Goal: Information Seeking & Learning: Learn about a topic

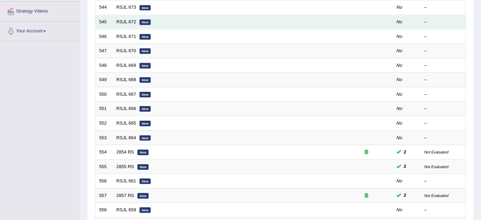
scroll to position [158, 0]
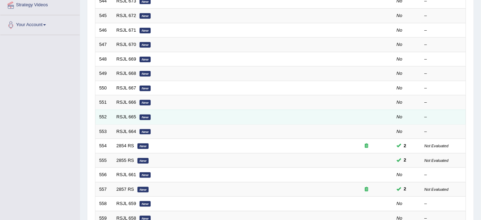
click at [336, 113] on td "RSJL 665 New" at bounding box center [227, 117] width 228 height 15
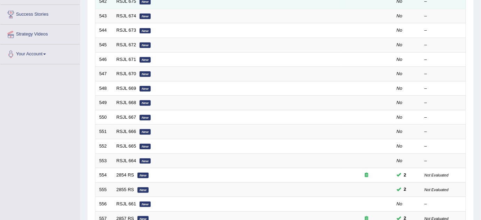
scroll to position [63, 0]
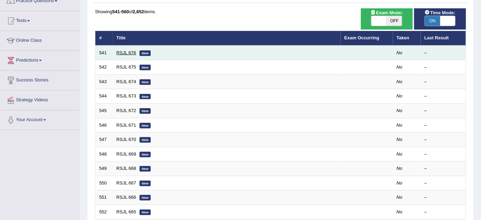
click at [124, 53] on link "RSJL 676" at bounding box center [126, 52] width 20 height 5
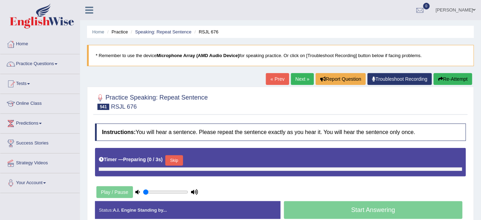
type input "0.85"
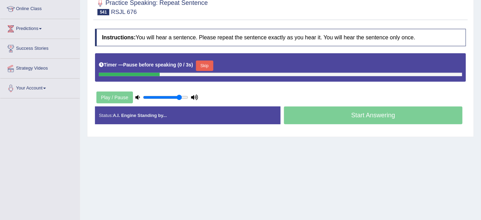
scroll to position [31, 0]
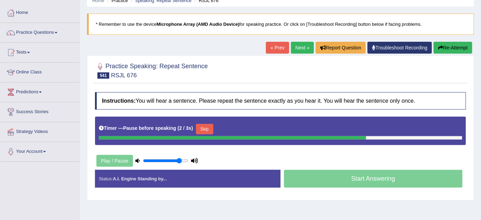
click at [451, 49] on button "Re-Attempt" at bounding box center [452, 48] width 39 height 12
click at [176, 160] on input "range" at bounding box center [165, 161] width 45 height 6
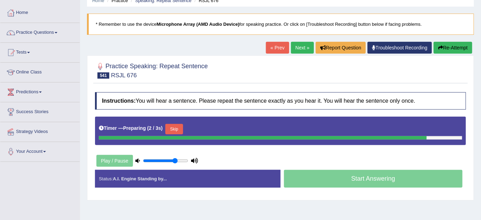
type input "0.75"
click at [174, 159] on input "range" at bounding box center [165, 161] width 45 height 6
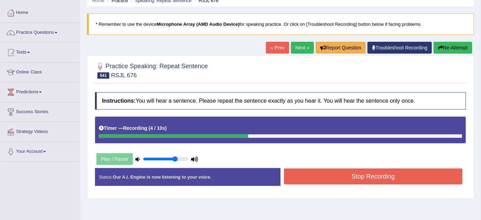
click at [303, 174] on button "Stop Recording" at bounding box center [373, 176] width 178 height 16
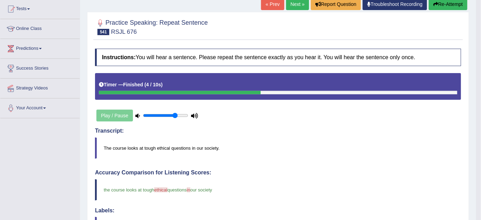
scroll to position [63, 0]
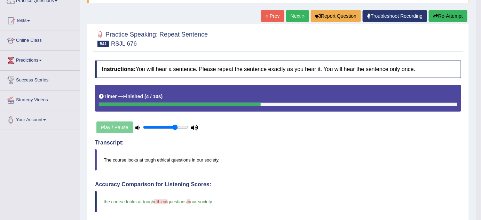
click at [435, 16] on icon "button" at bounding box center [435, 16] width 5 height 5
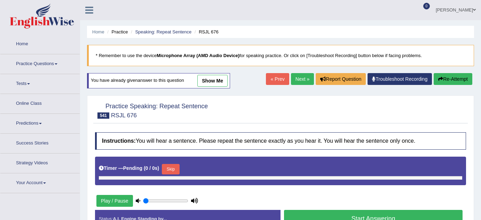
type input "0.75"
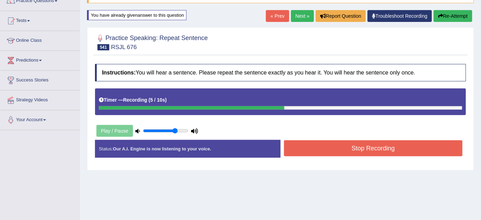
click at [315, 147] on button "Stop Recording" at bounding box center [373, 148] width 178 height 16
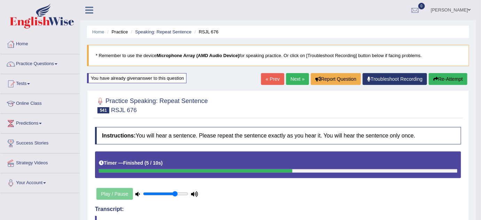
click at [300, 80] on link "Next »" at bounding box center [297, 79] width 23 height 12
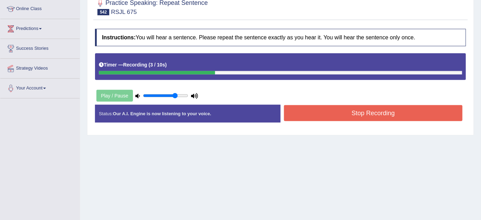
click at [305, 115] on button "Stop Recording" at bounding box center [373, 113] width 178 height 16
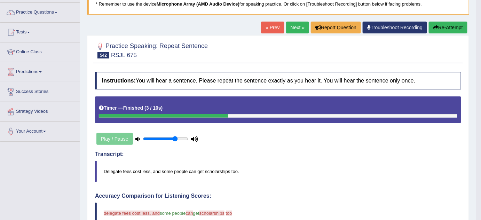
scroll to position [31, 0]
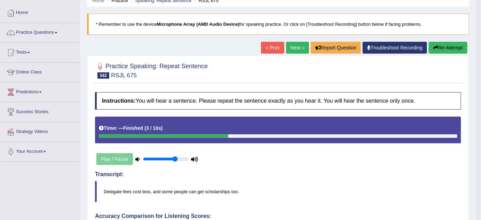
click at [441, 48] on button "Re-Attempt" at bounding box center [447, 48] width 39 height 12
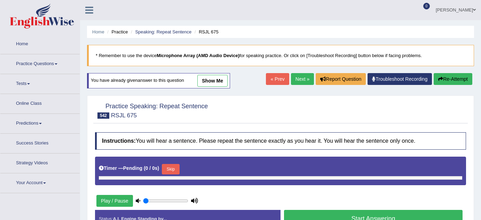
type input "0.75"
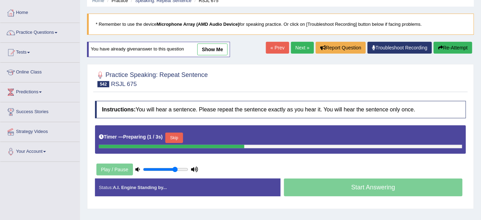
click at [209, 48] on link "show me" at bounding box center [212, 49] width 30 height 12
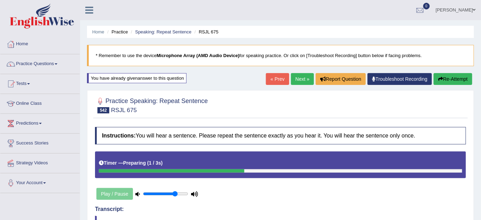
click at [298, 79] on link "Next »" at bounding box center [302, 79] width 23 height 12
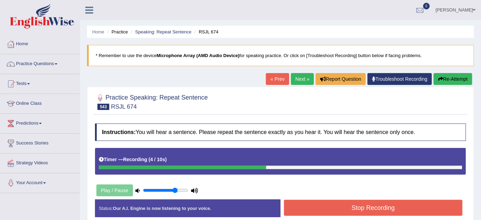
click at [362, 205] on button "Stop Recording" at bounding box center [373, 208] width 178 height 16
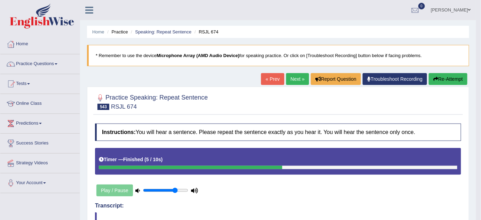
click at [456, 76] on button "Re-Attempt" at bounding box center [447, 79] width 39 height 12
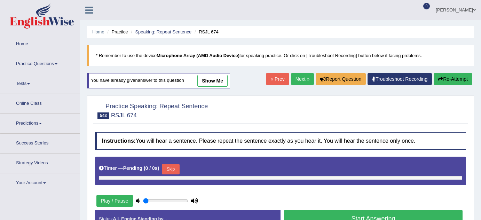
scroll to position [63, 0]
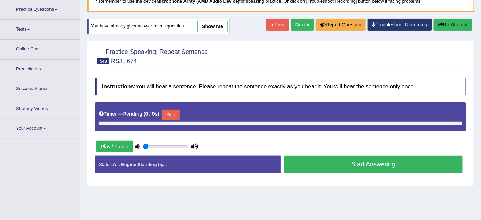
type input "0.75"
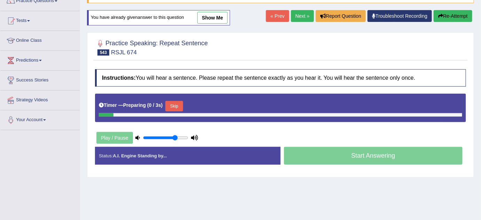
scroll to position [0, 0]
click at [172, 104] on button "Skip" at bounding box center [173, 106] width 17 height 10
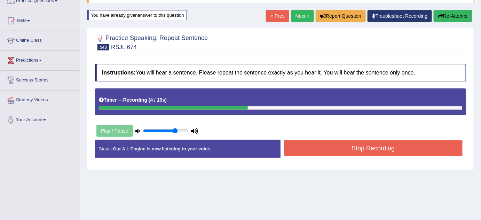
click at [357, 153] on button "Stop Recording" at bounding box center [373, 148] width 178 height 16
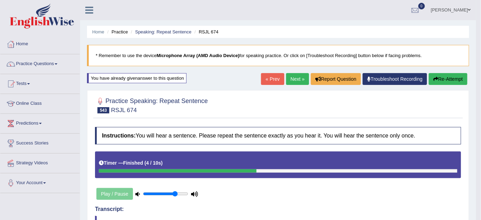
click at [438, 73] on button "Re-Attempt" at bounding box center [447, 79] width 39 height 12
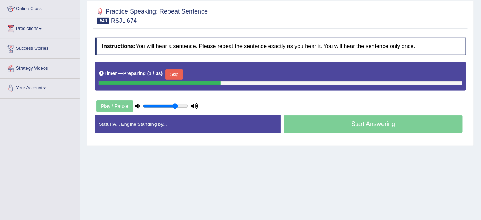
click at [177, 74] on button "Skip" at bounding box center [173, 74] width 17 height 10
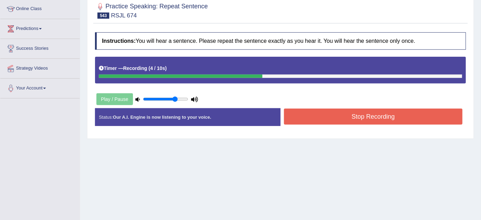
click at [295, 113] on button "Stop Recording" at bounding box center [373, 116] width 178 height 16
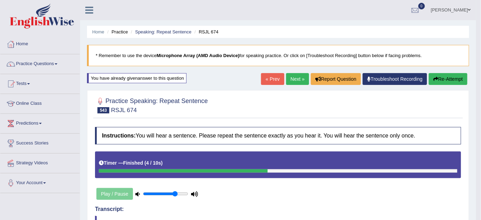
click at [294, 78] on link "Next »" at bounding box center [297, 79] width 23 height 12
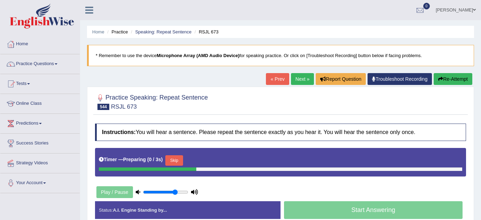
scroll to position [63, 0]
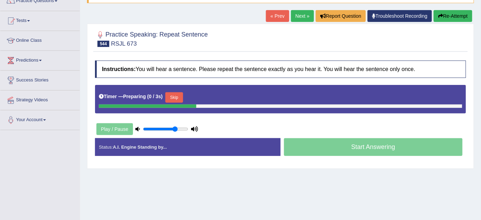
click at [174, 93] on button "Skip" at bounding box center [173, 97] width 17 height 10
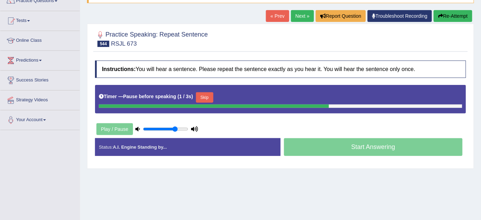
click at [458, 17] on button "Re-Attempt" at bounding box center [452, 16] width 39 height 12
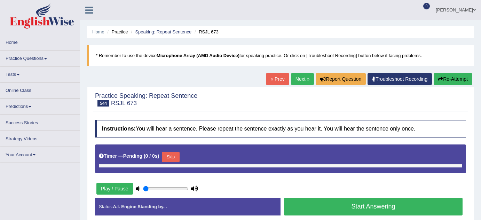
type input "0.75"
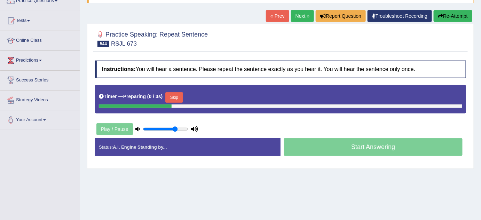
click at [176, 92] on button "Skip" at bounding box center [173, 97] width 17 height 10
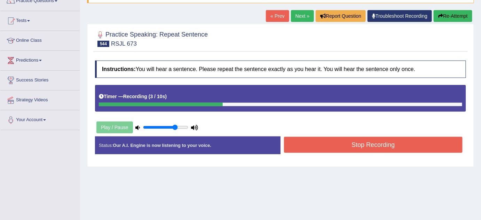
click at [315, 143] on button "Stop Recording" at bounding box center [373, 145] width 178 height 16
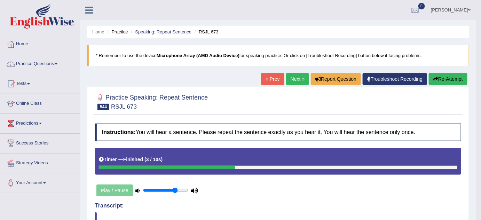
click at [442, 76] on button "Re-Attempt" at bounding box center [447, 79] width 39 height 12
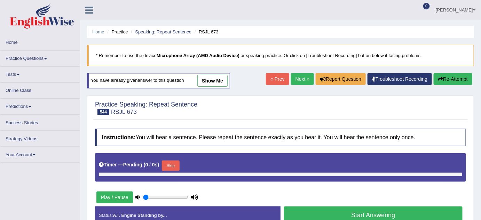
type input "0.75"
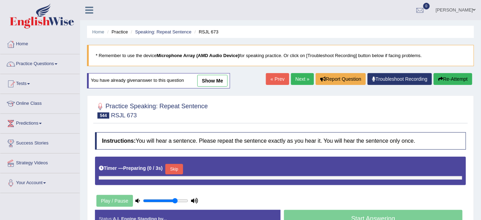
click at [170, 166] on button "Skip" at bounding box center [173, 169] width 17 height 10
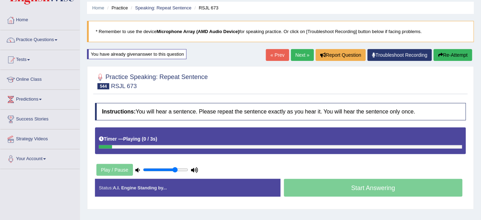
scroll to position [63, 0]
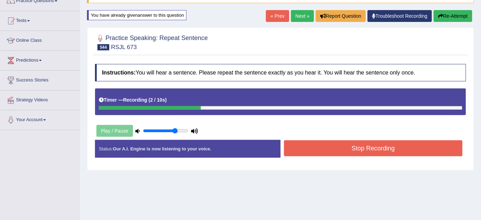
click at [315, 149] on button "Stop Recording" at bounding box center [373, 148] width 178 height 16
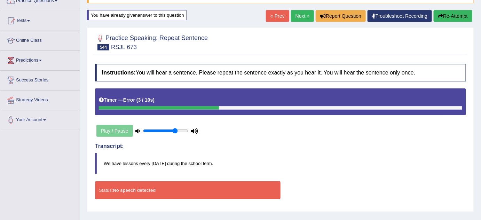
click at [460, 16] on button "Re-Attempt" at bounding box center [452, 16] width 39 height 12
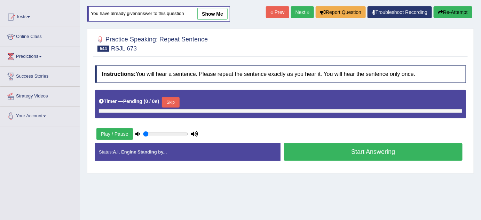
type input "0.75"
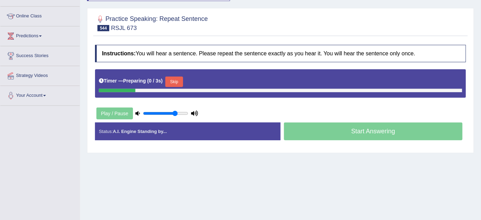
scroll to position [98, 0]
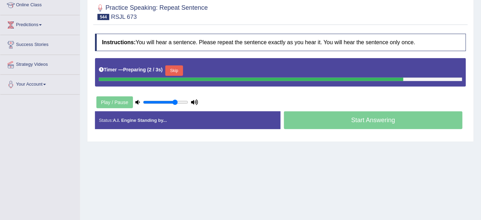
click at [184, 70] on div "Timer — Preparing ( 2 / 3s ) Skip" at bounding box center [280, 71] width 363 height 14
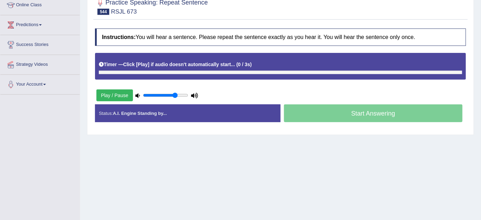
click at [182, 69] on div "Timer — Click [Play] if audio doesn't automatically start... ( 0 / 3s ) Skip" at bounding box center [280, 64] width 363 height 12
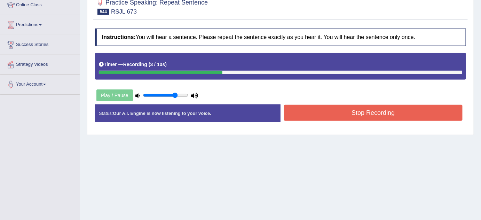
click at [312, 114] on button "Stop Recording" at bounding box center [373, 113] width 178 height 16
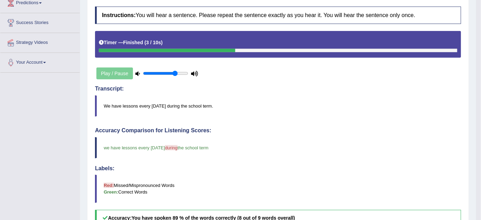
scroll to position [67, 0]
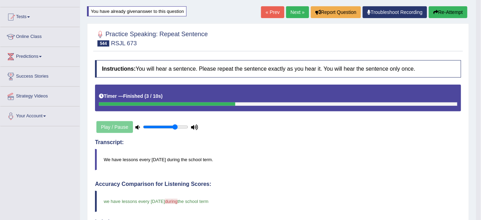
click at [293, 17] on link "Next »" at bounding box center [297, 12] width 23 height 12
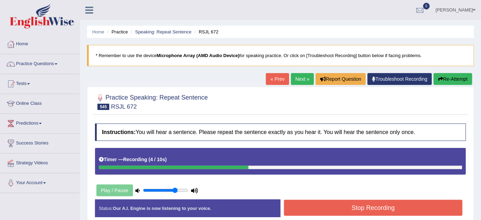
click at [348, 201] on button "Stop Recording" at bounding box center [373, 208] width 178 height 16
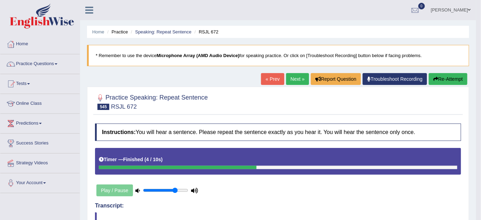
click at [443, 80] on button "Re-Attempt" at bounding box center [447, 79] width 39 height 12
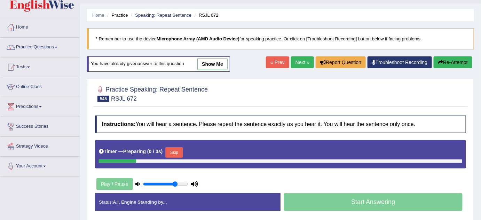
scroll to position [31, 0]
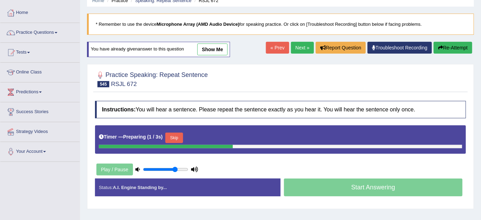
click at [181, 134] on button "Skip" at bounding box center [173, 137] width 17 height 10
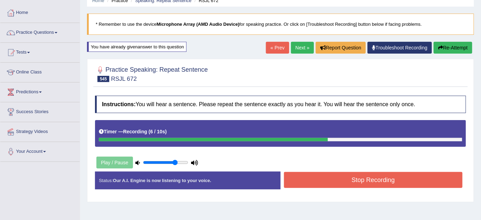
click at [445, 48] on button "Re-Attempt" at bounding box center [452, 48] width 39 height 12
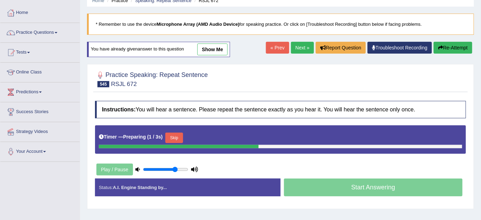
click at [173, 136] on button "Skip" at bounding box center [173, 137] width 17 height 10
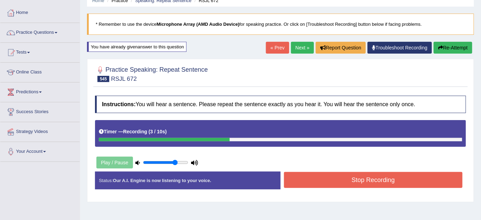
click at [327, 178] on button "Stop Recording" at bounding box center [373, 180] width 178 height 16
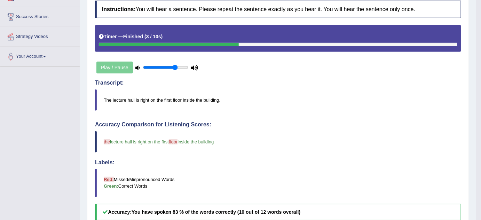
scroll to position [63, 0]
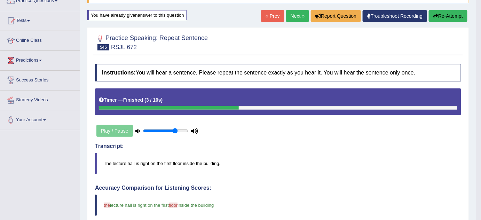
click at [440, 13] on button "Re-Attempt" at bounding box center [447, 16] width 39 height 12
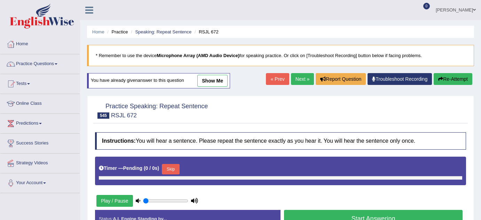
type input "0.75"
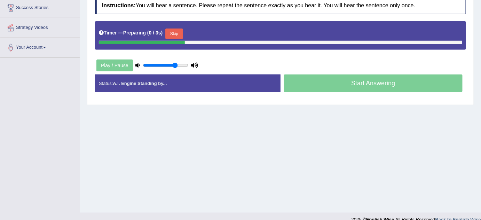
click at [176, 33] on button "Skip" at bounding box center [173, 34] width 17 height 10
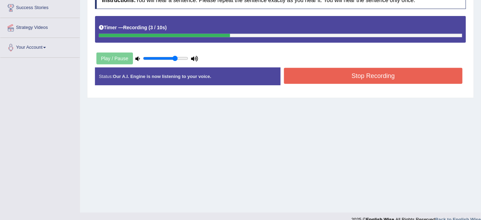
drag, startPoint x: 339, startPoint y: 84, endPoint x: 341, endPoint y: 79, distance: 5.4
click at [340, 81] on div "Status: Our A.I. Engine is now listening to your voice. Start Answering Stop Re…" at bounding box center [280, 79] width 371 height 25
click at [342, 77] on button "Stop Recording" at bounding box center [373, 76] width 178 height 16
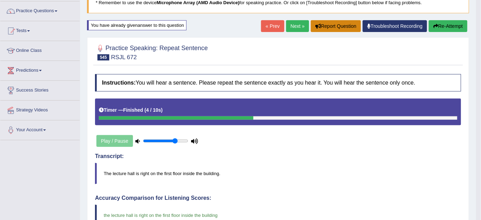
scroll to position [9, 0]
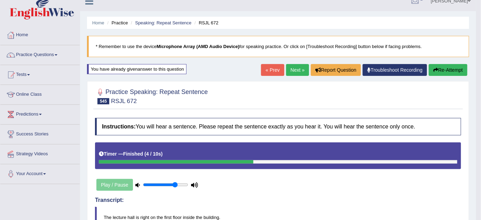
click at [296, 67] on link "Next »" at bounding box center [297, 70] width 23 height 12
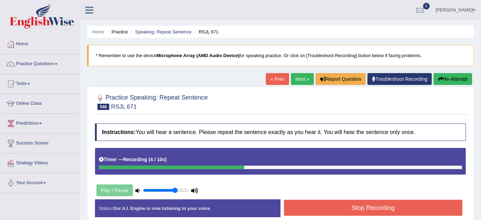
click at [344, 206] on button "Stop Recording" at bounding box center [373, 208] width 178 height 16
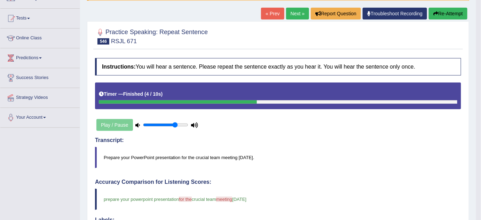
scroll to position [31, 0]
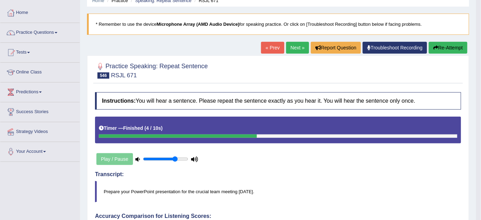
click at [452, 45] on button "Re-Attempt" at bounding box center [447, 48] width 39 height 12
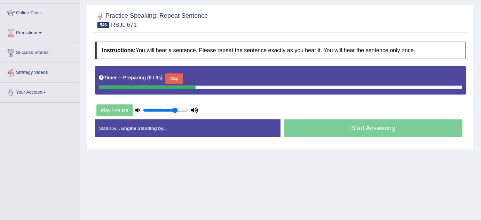
scroll to position [95, 0]
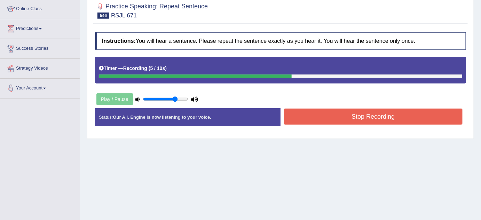
click at [357, 120] on button "Stop Recording" at bounding box center [373, 116] width 178 height 16
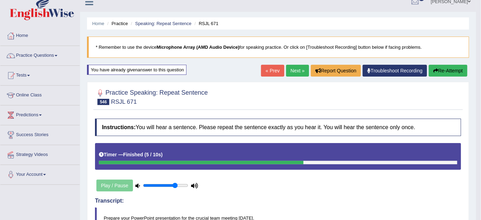
scroll to position [0, 0]
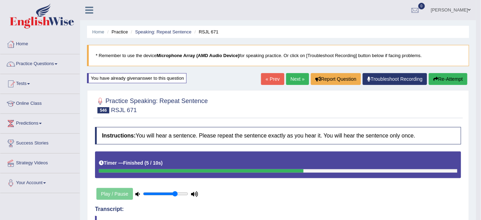
click at [436, 80] on icon "button" at bounding box center [435, 78] width 5 height 5
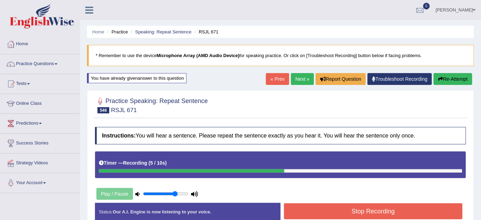
click at [304, 217] on button "Stop Recording" at bounding box center [373, 211] width 178 height 16
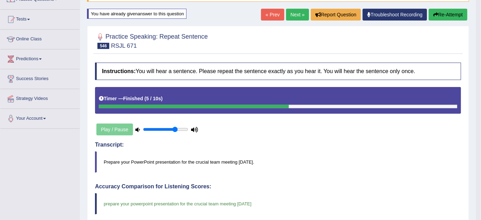
scroll to position [31, 0]
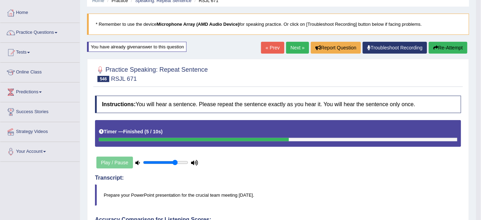
click at [290, 46] on link "Next »" at bounding box center [297, 48] width 23 height 12
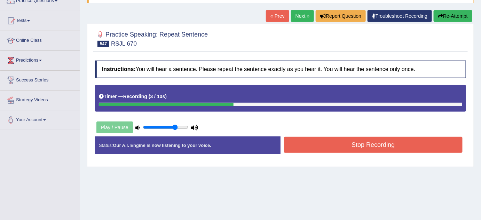
click at [378, 150] on button "Stop Recording" at bounding box center [373, 145] width 178 height 16
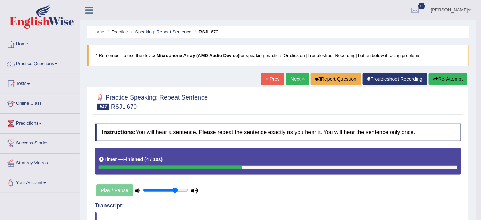
click at [287, 82] on link "Next »" at bounding box center [297, 79] width 23 height 12
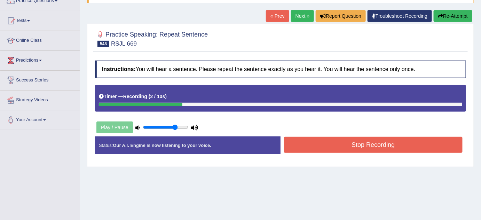
click at [358, 143] on button "Stop Recording" at bounding box center [373, 145] width 178 height 16
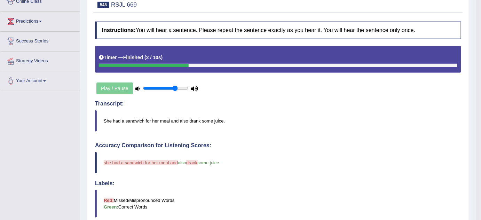
scroll to position [63, 0]
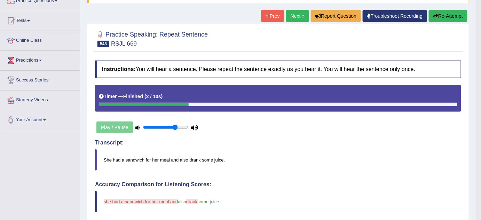
click at [434, 17] on icon "button" at bounding box center [435, 16] width 5 height 5
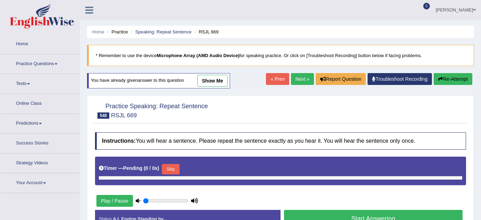
type input "0.75"
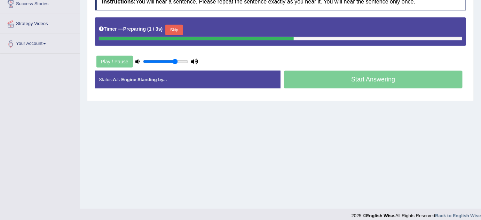
drag, startPoint x: 177, startPoint y: 26, endPoint x: 231, endPoint y: 51, distance: 59.9
click at [177, 26] on button "Skip" at bounding box center [173, 30] width 17 height 10
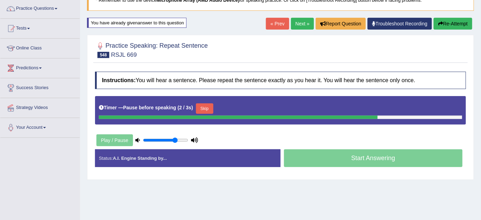
scroll to position [45, 0]
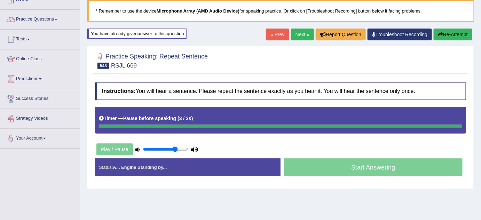
click at [456, 35] on button "Re-Attempt" at bounding box center [452, 35] width 39 height 12
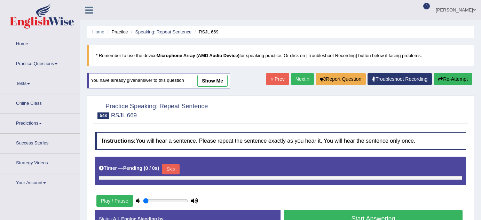
type input "0.75"
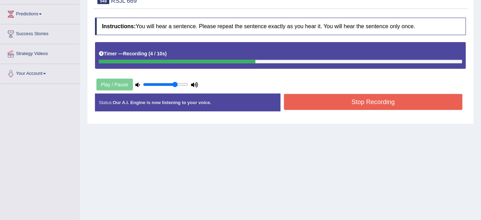
click at [364, 95] on button "Stop Recording" at bounding box center [373, 102] width 178 height 16
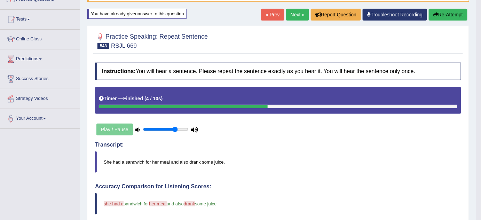
scroll to position [14, 0]
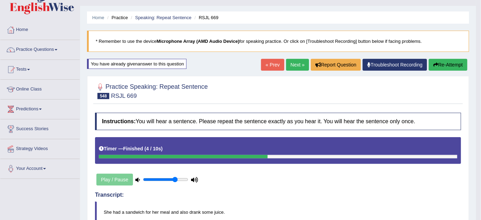
click at [434, 63] on icon "button" at bounding box center [435, 64] width 5 height 5
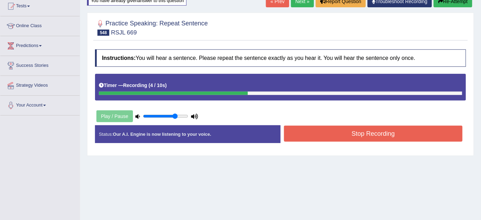
click at [369, 139] on button "Stop Recording" at bounding box center [373, 134] width 178 height 16
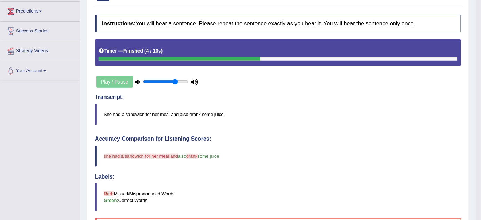
scroll to position [46, 0]
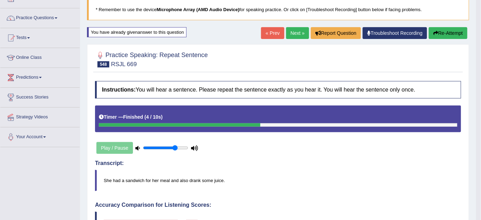
click at [444, 35] on button "Re-Attempt" at bounding box center [447, 33] width 39 height 12
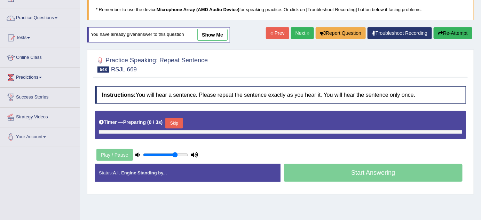
scroll to position [46, 0]
click at [177, 121] on button "Skip" at bounding box center [173, 123] width 17 height 10
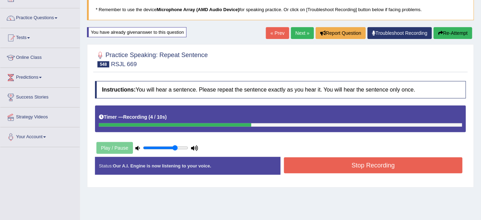
click at [355, 160] on button "Stop Recording" at bounding box center [373, 165] width 178 height 16
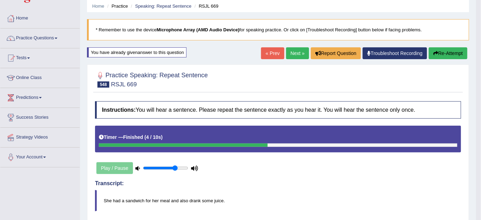
scroll to position [14, 0]
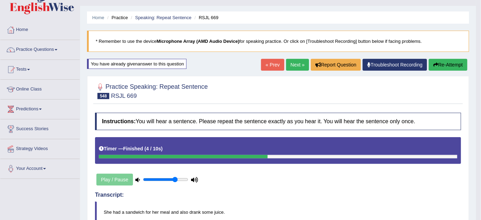
click at [299, 67] on link "Next »" at bounding box center [297, 65] width 23 height 12
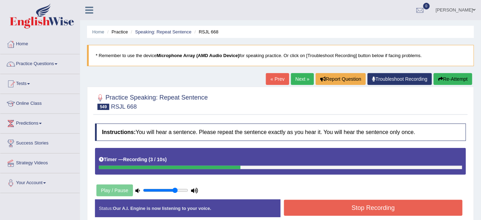
click at [340, 203] on button "Stop Recording" at bounding box center [373, 208] width 178 height 16
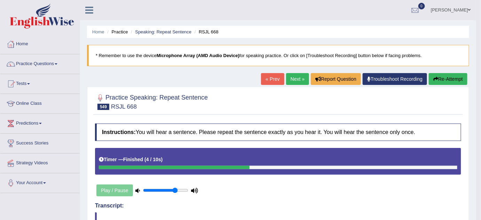
click at [446, 76] on button "Re-Attempt" at bounding box center [447, 79] width 39 height 12
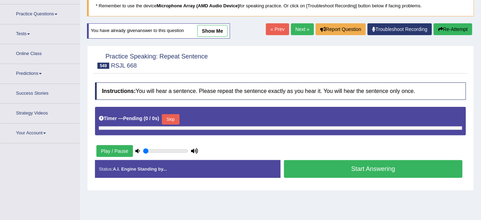
type input "0.75"
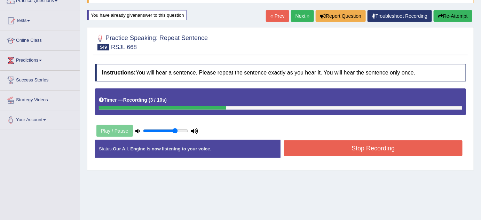
click at [290, 152] on button "Stop Recording" at bounding box center [373, 148] width 178 height 16
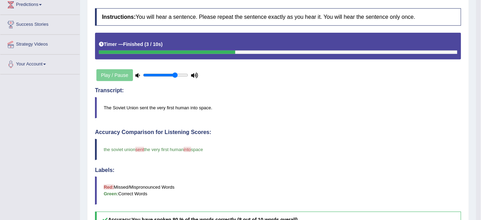
scroll to position [63, 0]
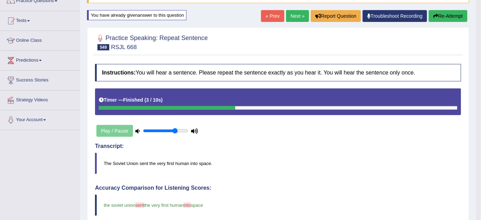
click at [293, 9] on div "Home Practice Speaking: Repeat Sentence RSJL 668 * Remember to use the device M…" at bounding box center [278, 179] width 396 height 485
click at [296, 17] on link "Next »" at bounding box center [297, 16] width 23 height 12
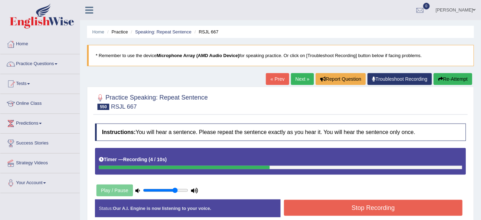
click at [343, 205] on button "Stop Recording" at bounding box center [373, 208] width 178 height 16
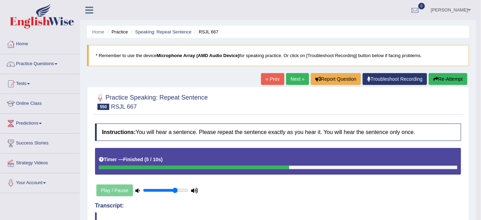
click at [437, 77] on button "Re-Attempt" at bounding box center [447, 79] width 39 height 12
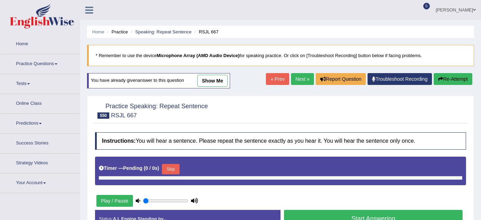
type input "0.75"
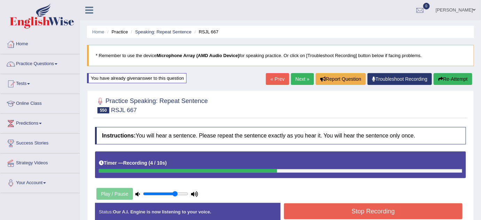
click at [400, 209] on button "Stop Recording" at bounding box center [373, 211] width 178 height 16
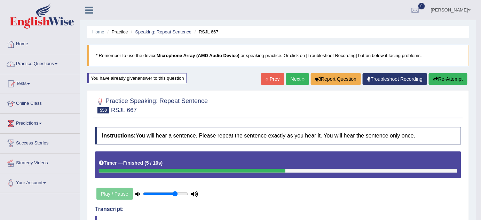
click at [293, 76] on link "Next »" at bounding box center [297, 79] width 23 height 12
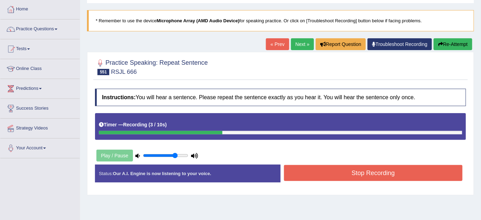
scroll to position [63, 0]
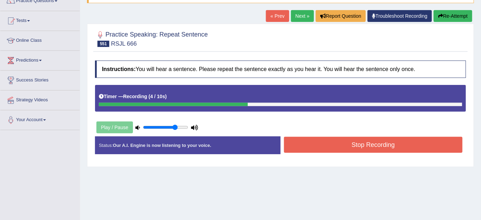
click at [337, 137] on button "Stop Recording" at bounding box center [373, 145] width 178 height 16
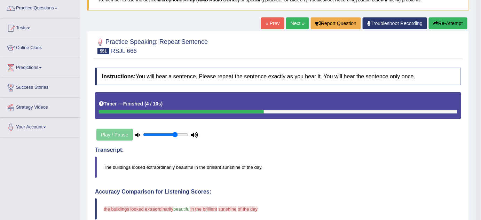
scroll to position [31, 0]
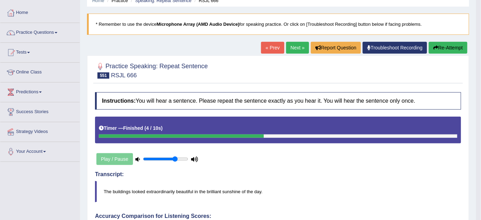
click at [437, 45] on button "Re-Attempt" at bounding box center [447, 48] width 39 height 12
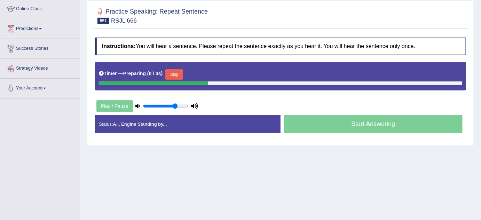
click at [174, 72] on button "Skip" at bounding box center [173, 74] width 17 height 10
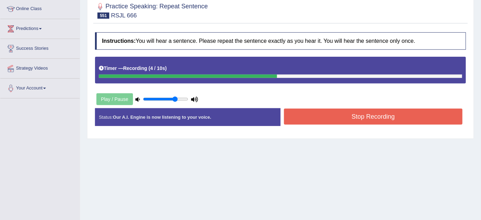
click at [341, 117] on button "Stop Recording" at bounding box center [373, 116] width 178 height 16
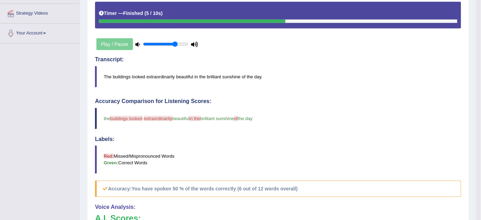
scroll to position [63, 0]
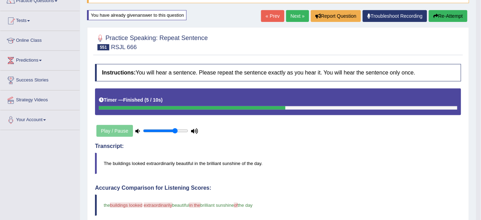
click at [442, 16] on button "Re-Attempt" at bounding box center [447, 16] width 39 height 12
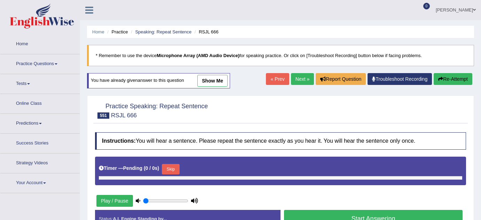
type input "0.75"
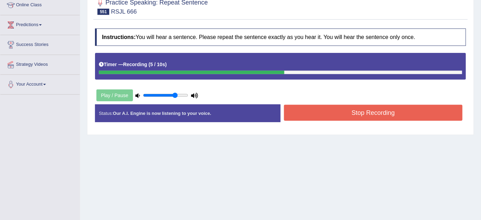
click at [380, 112] on button "Stop Recording" at bounding box center [373, 113] width 178 height 16
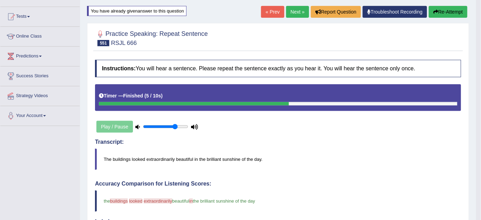
scroll to position [67, 0]
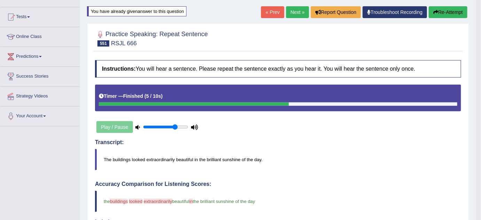
click at [450, 5] on div "Home Practice Speaking: Repeat Sentence RSJL 666 * Remember to use the device M…" at bounding box center [278, 175] width 396 height 485
click at [447, 8] on button "Re-Attempt" at bounding box center [447, 12] width 39 height 12
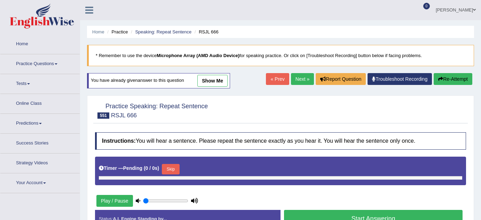
type input "0.75"
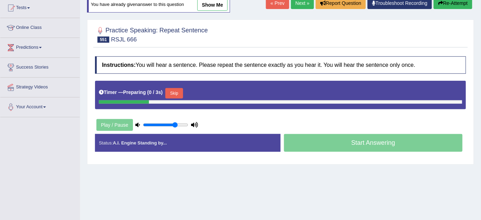
click at [176, 94] on button "Skip" at bounding box center [173, 93] width 17 height 10
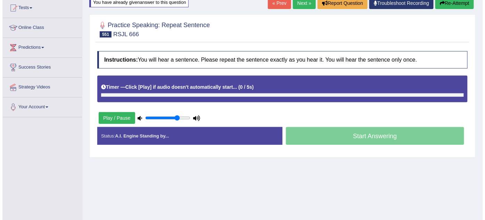
scroll to position [67, 0]
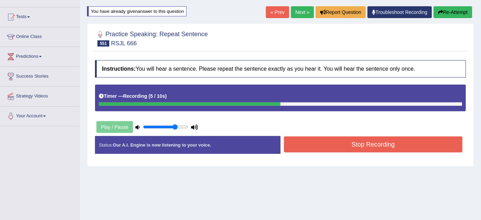
click at [325, 145] on button "Stop Recording" at bounding box center [373, 144] width 178 height 16
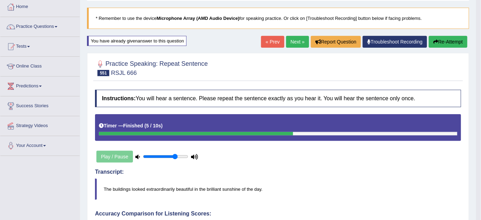
scroll to position [35, 0]
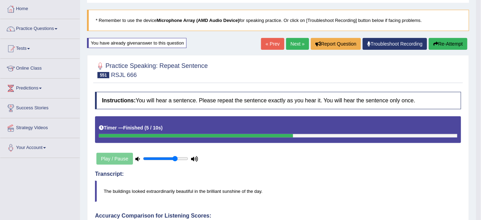
click at [296, 42] on link "Next »" at bounding box center [297, 44] width 23 height 12
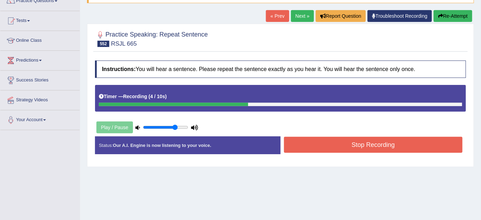
click at [344, 142] on button "Stop Recording" at bounding box center [373, 145] width 178 height 16
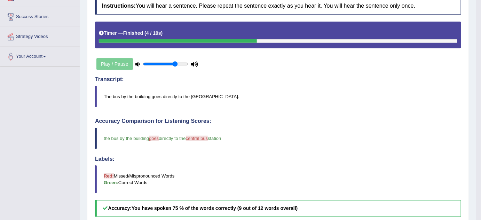
scroll to position [31, 0]
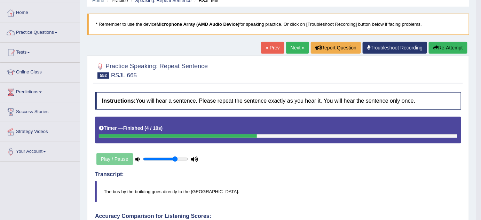
click at [453, 46] on button "Re-Attempt" at bounding box center [447, 48] width 39 height 12
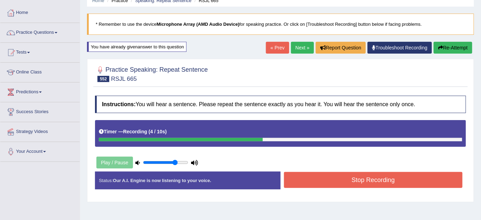
click at [322, 177] on button "Stop Recording" at bounding box center [373, 180] width 178 height 16
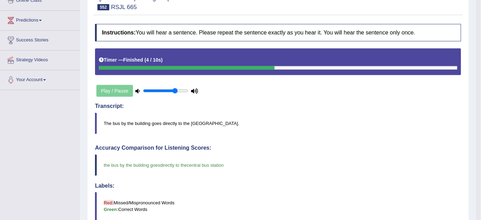
scroll to position [31, 0]
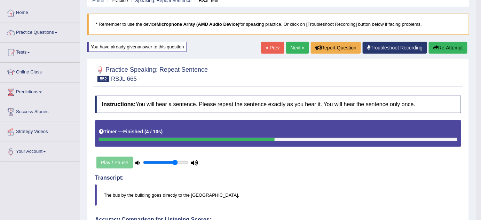
click at [297, 47] on link "Next »" at bounding box center [297, 48] width 23 height 12
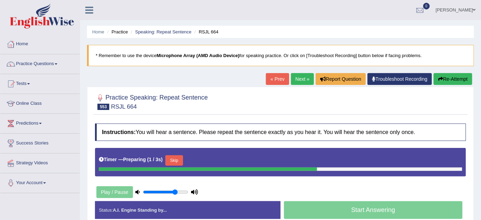
scroll to position [31, 0]
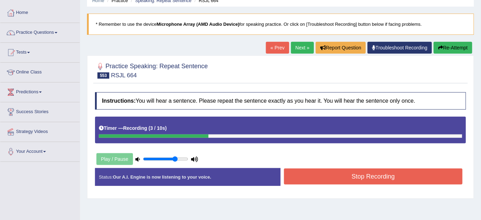
click at [314, 180] on button "Stop Recording" at bounding box center [373, 176] width 178 height 16
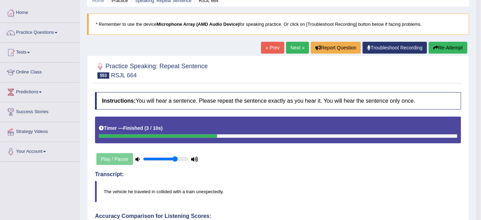
click at [443, 51] on button "Re-Attempt" at bounding box center [447, 48] width 39 height 12
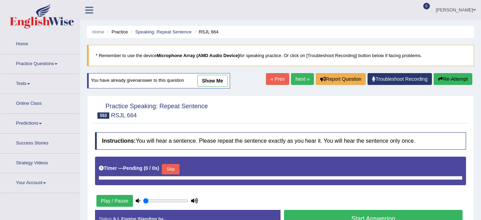
type input "0.75"
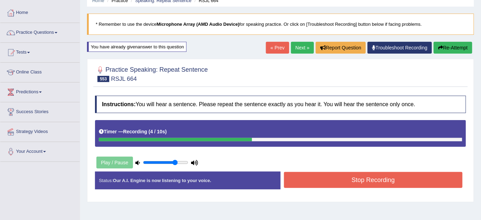
click at [331, 176] on button "Stop Recording" at bounding box center [373, 180] width 178 height 16
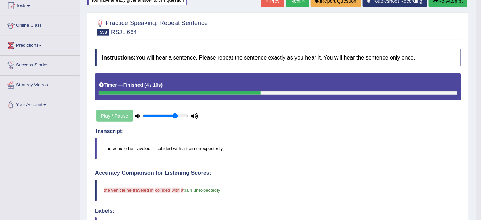
scroll to position [63, 0]
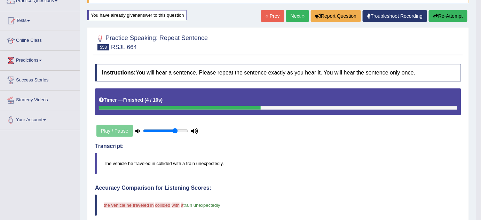
click at [441, 12] on button "Re-Attempt" at bounding box center [447, 16] width 39 height 12
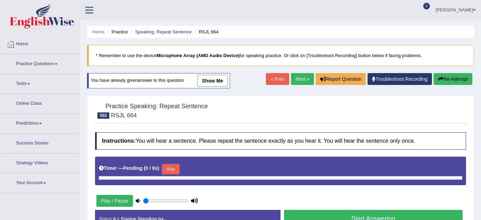
type input "0.75"
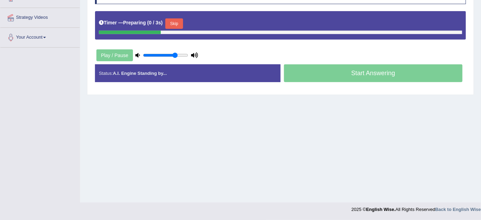
click at [176, 23] on button "Skip" at bounding box center [173, 23] width 17 height 10
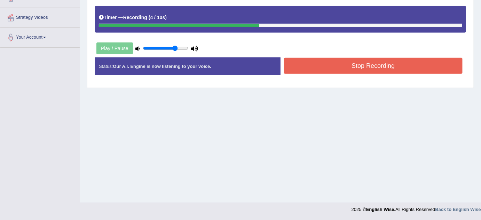
click at [324, 62] on button "Stop Recording" at bounding box center [373, 66] width 178 height 16
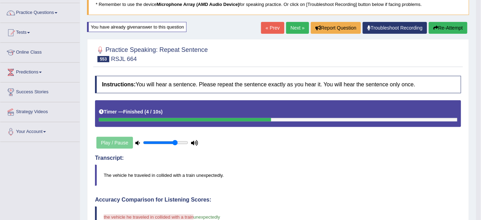
scroll to position [50, 0]
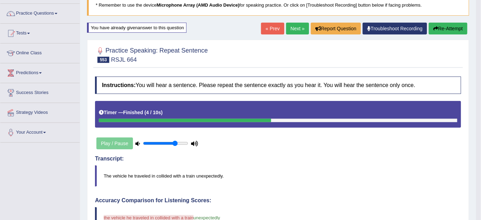
click at [297, 29] on link "Next »" at bounding box center [297, 29] width 23 height 12
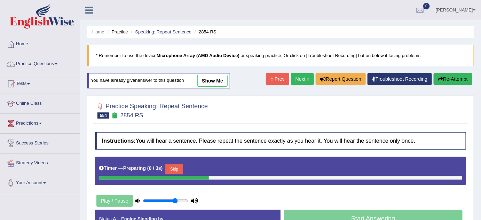
click at [174, 164] on button "Skip" at bounding box center [173, 169] width 17 height 10
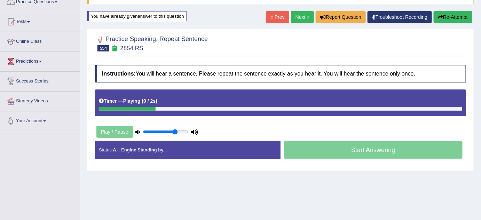
scroll to position [63, 0]
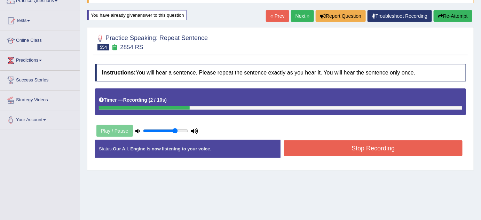
click at [313, 154] on button "Stop Recording" at bounding box center [373, 148] width 178 height 16
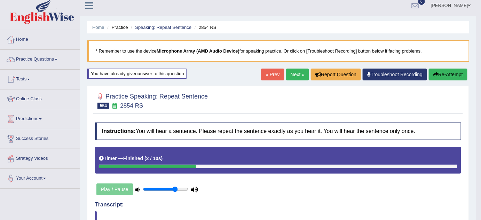
scroll to position [0, 0]
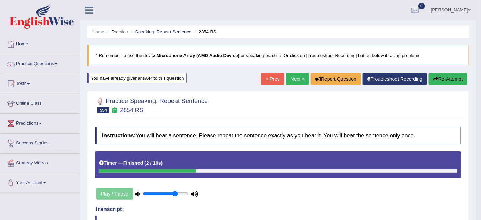
click at [442, 81] on button "Re-Attempt" at bounding box center [447, 79] width 39 height 12
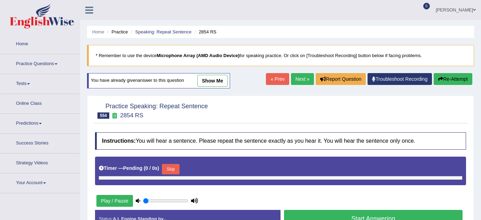
type input "0.75"
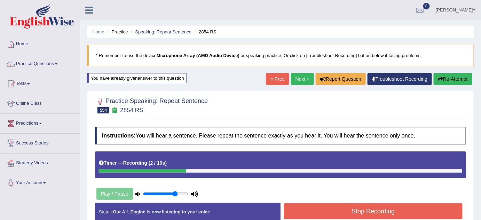
click at [331, 211] on button "Stop Recording" at bounding box center [373, 211] width 178 height 16
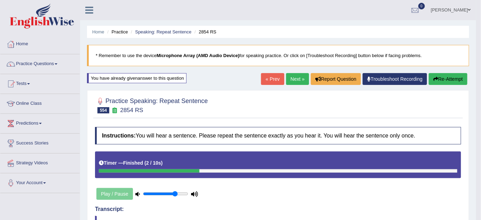
click at [269, 83] on link "« Prev" at bounding box center [272, 79] width 23 height 12
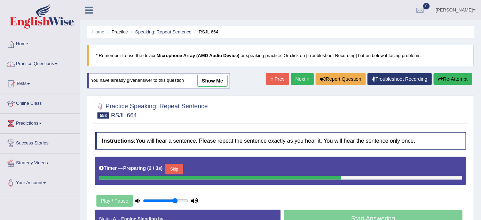
click at [213, 81] on link "show me" at bounding box center [212, 81] width 30 height 12
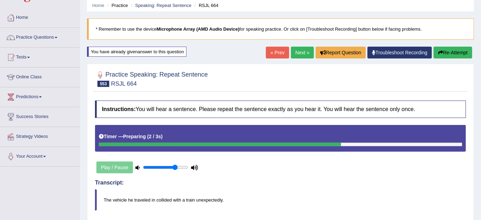
scroll to position [63, 0]
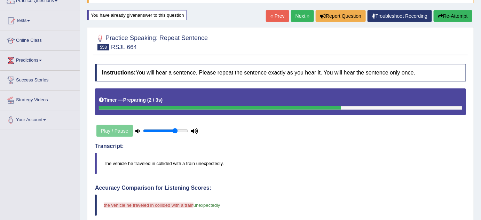
click at [452, 14] on button "Re-Attempt" at bounding box center [452, 16] width 39 height 12
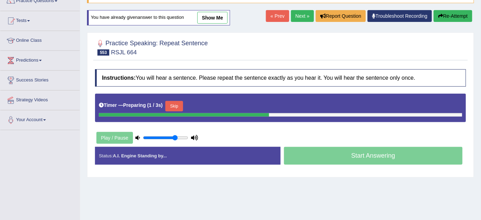
click at [209, 16] on link "show me" at bounding box center [212, 18] width 30 height 12
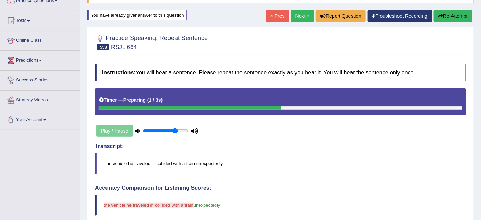
click at [454, 15] on button "Re-Attempt" at bounding box center [452, 16] width 39 height 12
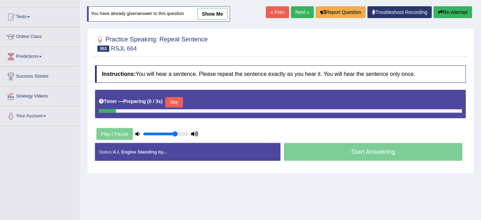
scroll to position [63, 0]
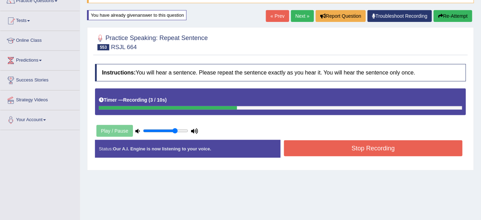
click at [308, 134] on div "Instructions: You will hear a sentence. Please repeat the sentence exactly as y…" at bounding box center [280, 114] width 374 height 106
click at [312, 147] on button "Stop Recording" at bounding box center [373, 148] width 178 height 16
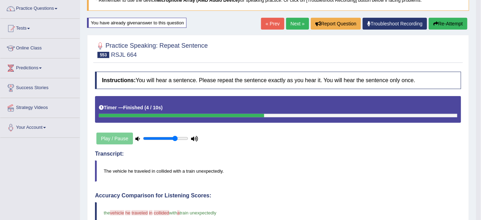
scroll to position [31, 0]
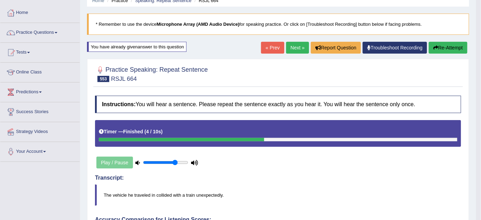
click at [442, 50] on button "Re-Attempt" at bounding box center [447, 48] width 39 height 12
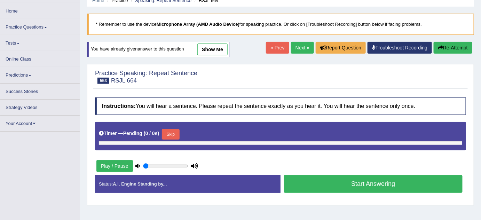
type input "0.75"
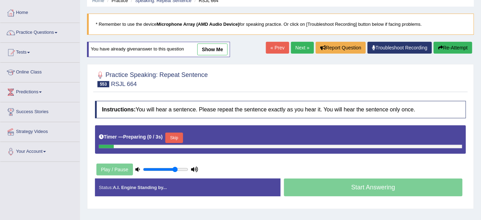
scroll to position [31, 0]
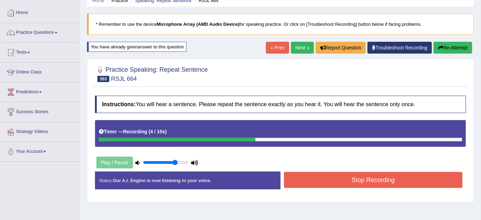
click at [367, 178] on button "Stop Recording" at bounding box center [373, 180] width 178 height 16
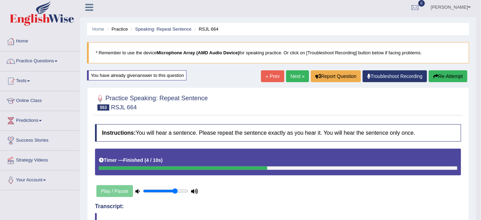
scroll to position [0, 0]
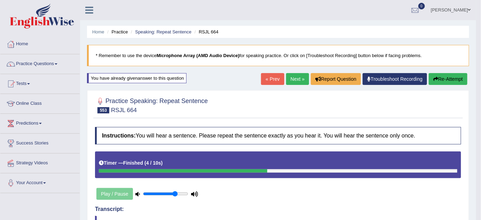
click at [293, 76] on link "Next »" at bounding box center [297, 79] width 23 height 12
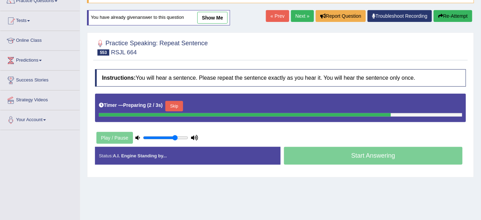
click at [177, 102] on button "Skip" at bounding box center [173, 106] width 17 height 10
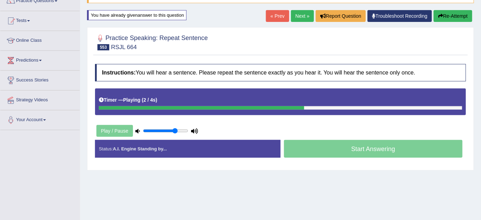
click at [275, 15] on link "« Prev" at bounding box center [277, 16] width 23 height 12
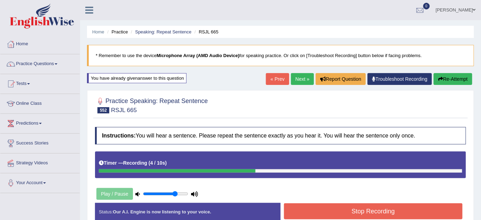
click at [320, 203] on button "Stop Recording" at bounding box center [373, 211] width 178 height 16
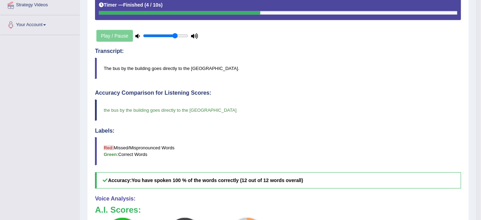
scroll to position [63, 0]
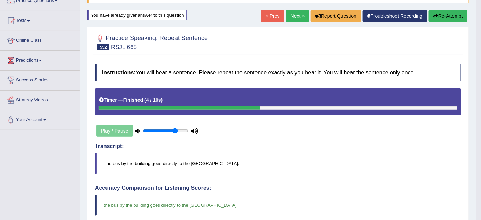
click at [275, 14] on link "« Prev" at bounding box center [272, 16] width 23 height 12
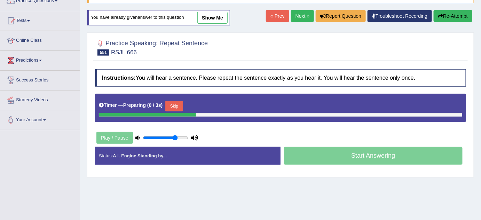
click at [176, 107] on button "Skip" at bounding box center [173, 106] width 17 height 10
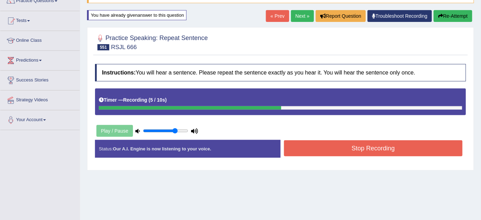
click at [336, 155] on div "Stop Recording" at bounding box center [372, 149] width 185 height 18
click at [339, 151] on button "Stop Recording" at bounding box center [373, 148] width 178 height 16
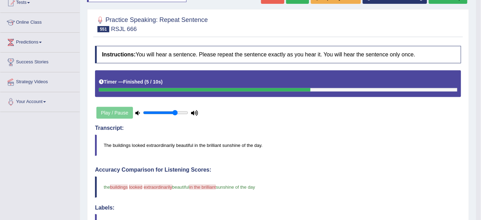
scroll to position [63, 0]
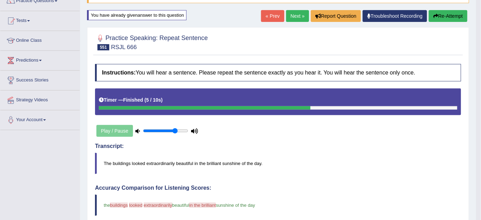
click at [448, 7] on div "Home Practice Speaking: Repeat Sentence RSJL 666 * Remember to use the device M…" at bounding box center [278, 179] width 396 height 485
click at [446, 14] on button "Re-Attempt" at bounding box center [447, 16] width 39 height 12
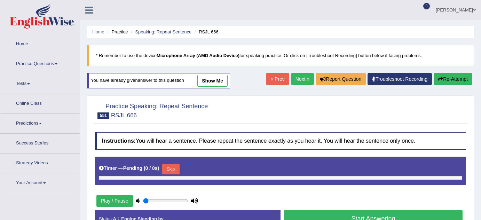
type input "0.75"
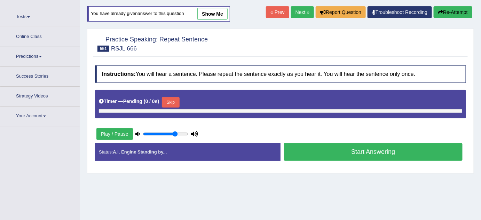
scroll to position [63, 0]
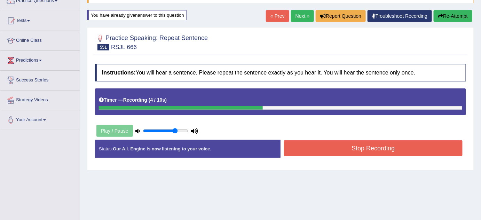
click at [323, 151] on button "Stop Recording" at bounding box center [373, 148] width 178 height 16
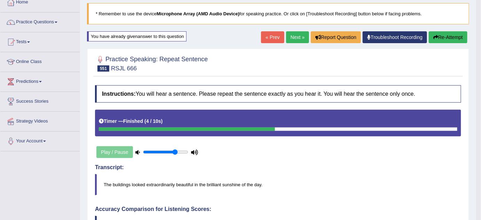
scroll to position [0, 0]
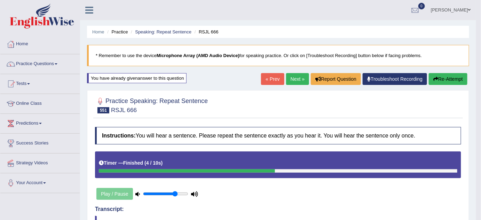
click at [271, 82] on link "« Prev" at bounding box center [272, 79] width 23 height 12
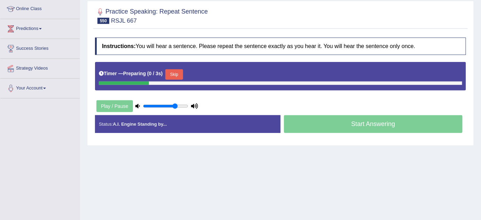
scroll to position [95, 0]
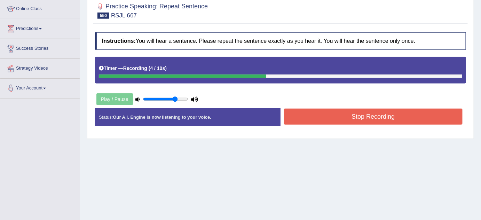
click at [335, 115] on button "Stop Recording" at bounding box center [373, 116] width 178 height 16
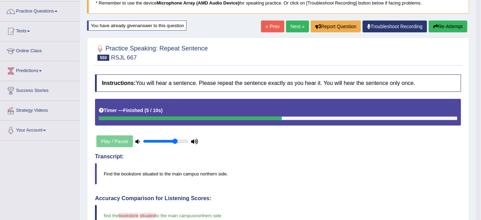
scroll to position [0, 0]
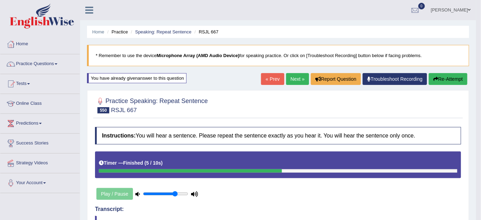
click at [295, 80] on link "Next »" at bounding box center [297, 79] width 23 height 12
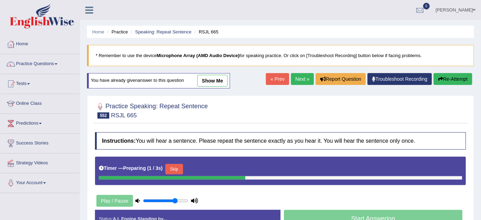
click at [294, 80] on link "Next »" at bounding box center [302, 79] width 23 height 12
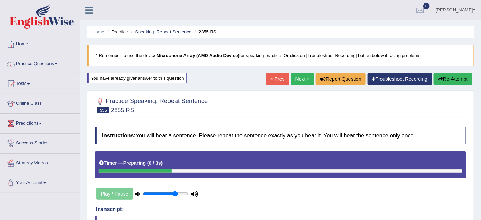
click at [444, 84] on div "« Prev Next » Report Question Troubleshoot Recording Re-Attempt" at bounding box center [370, 80] width 208 height 14
click at [447, 79] on button "Re-Attempt" at bounding box center [452, 79] width 39 height 12
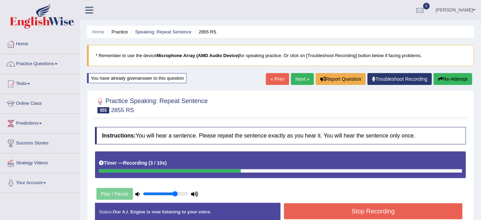
click at [348, 208] on button "Stop Recording" at bounding box center [373, 211] width 178 height 16
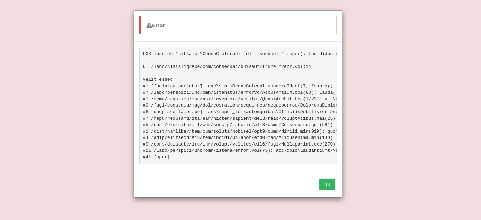
scroll to position [95, 0]
click at [332, 190] on button "OK" at bounding box center [327, 184] width 16 height 12
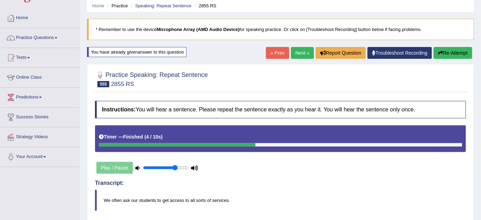
scroll to position [0, 0]
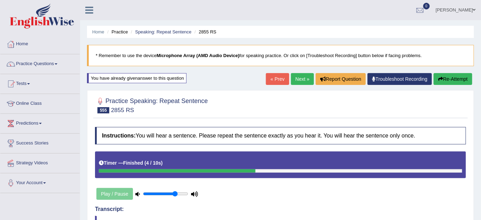
click at [453, 79] on button "Re-Attempt" at bounding box center [452, 79] width 39 height 12
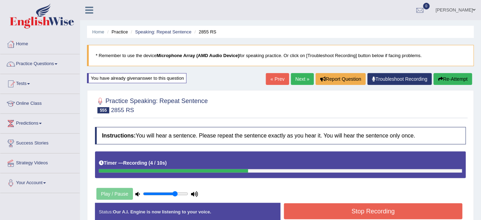
click at [286, 203] on button "Stop Recording" at bounding box center [373, 211] width 178 height 16
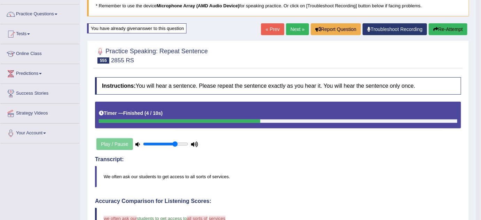
scroll to position [31, 0]
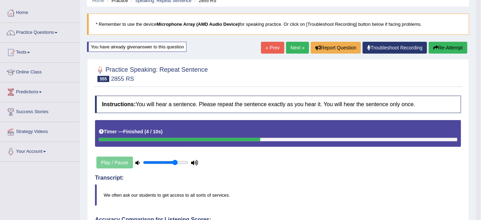
click at [459, 43] on button "Re-Attempt" at bounding box center [447, 48] width 39 height 12
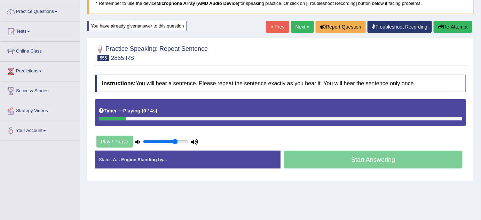
scroll to position [63, 0]
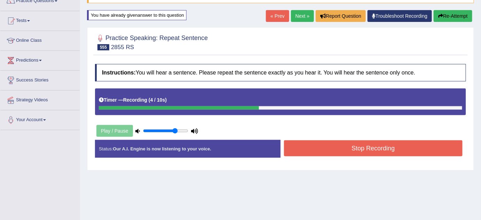
click at [381, 151] on button "Stop Recording" at bounding box center [373, 148] width 178 height 16
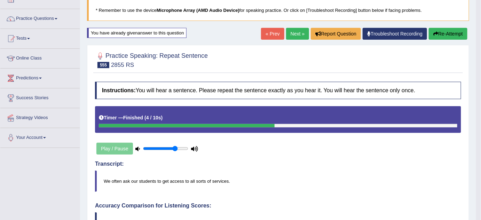
scroll to position [31, 0]
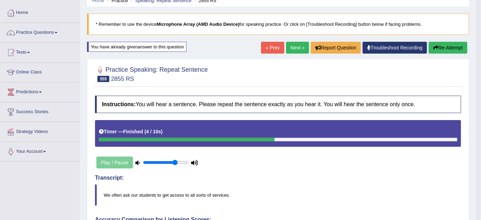
click at [296, 43] on link "Next »" at bounding box center [297, 48] width 23 height 12
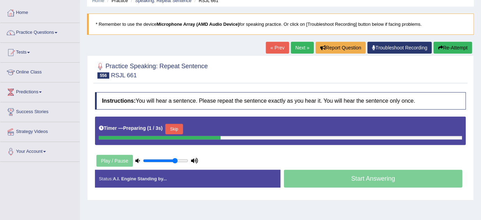
click at [179, 124] on button "Skip" at bounding box center [173, 129] width 17 height 10
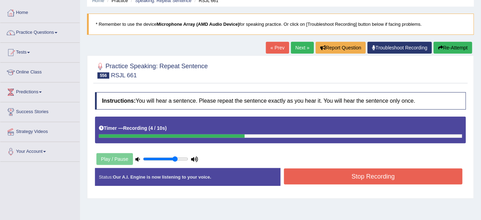
click at [294, 174] on button "Stop Recording" at bounding box center [373, 176] width 178 height 16
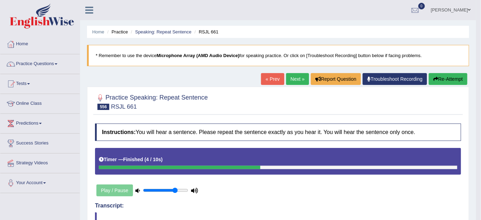
click at [294, 83] on link "Next »" at bounding box center [297, 79] width 23 height 12
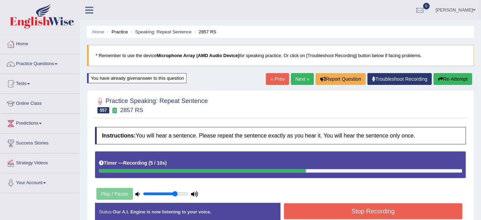
click at [329, 204] on button "Stop Recording" at bounding box center [373, 211] width 178 height 16
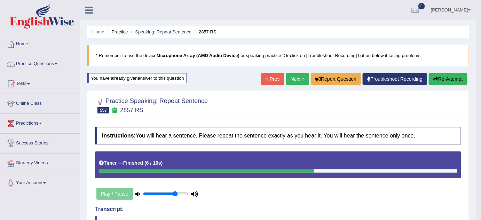
click at [448, 84] on button "Re-Attempt" at bounding box center [447, 79] width 39 height 12
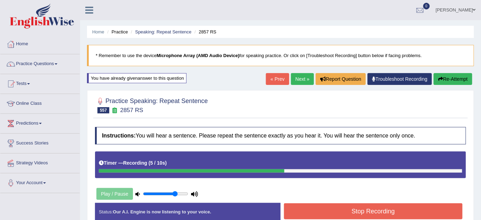
click at [376, 216] on button "Stop Recording" at bounding box center [373, 211] width 178 height 16
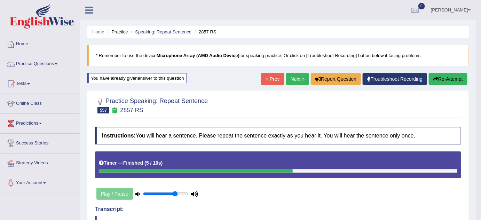
click at [437, 81] on button "Re-Attempt" at bounding box center [447, 79] width 39 height 12
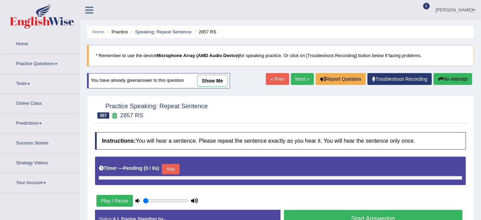
type input "0.75"
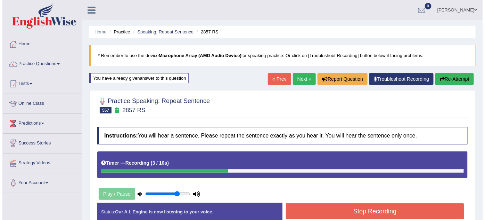
scroll to position [31, 0]
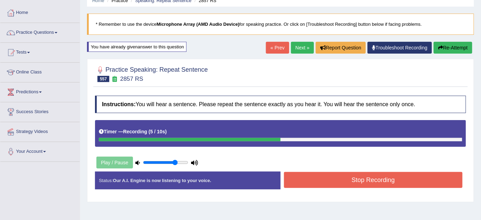
click at [418, 176] on button "Stop Recording" at bounding box center [373, 180] width 178 height 16
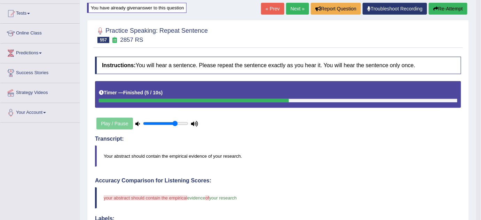
scroll to position [63, 0]
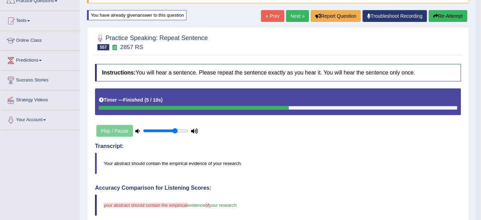
click at [452, 17] on button "Re-Attempt" at bounding box center [447, 16] width 39 height 12
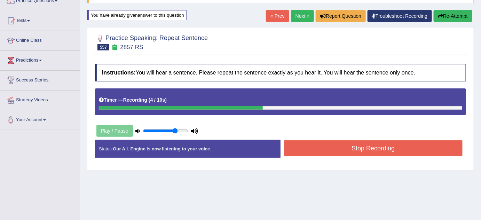
click at [353, 149] on button "Stop Recording" at bounding box center [373, 148] width 178 height 16
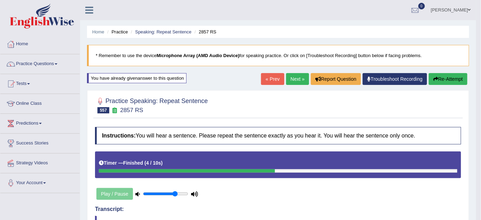
click at [290, 79] on link "Next »" at bounding box center [297, 79] width 23 height 12
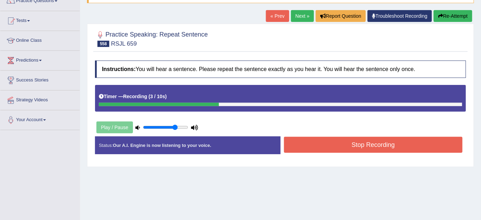
click at [316, 144] on button "Stop Recording" at bounding box center [373, 145] width 178 height 16
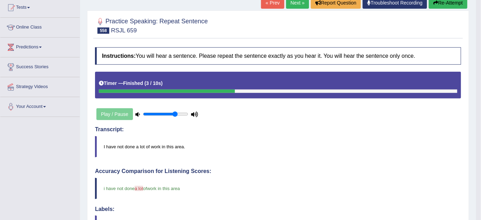
scroll to position [31, 0]
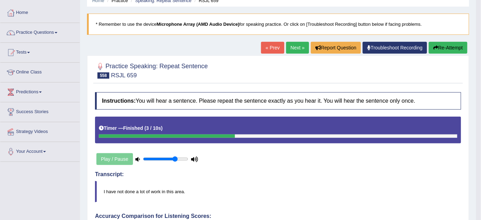
click at [438, 48] on button "Re-Attempt" at bounding box center [447, 48] width 39 height 12
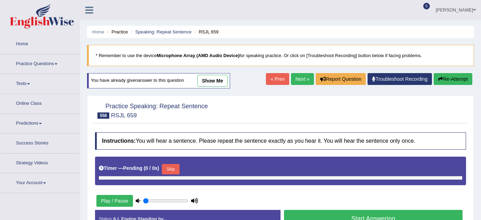
type input "0.75"
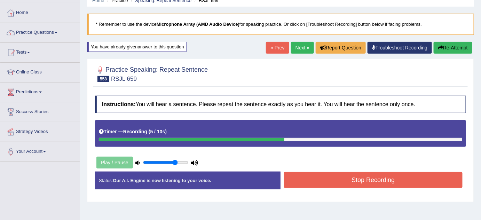
click at [453, 44] on button "Re-Attempt" at bounding box center [452, 48] width 39 height 12
click at [319, 177] on button "Stop Recording" at bounding box center [373, 180] width 178 height 16
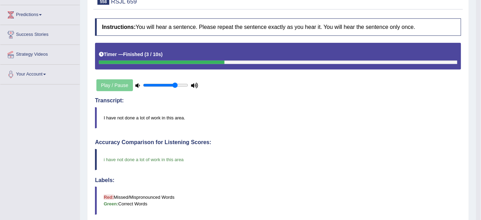
scroll to position [63, 0]
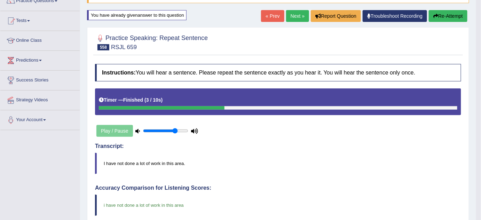
click at [295, 13] on link "Next »" at bounding box center [297, 16] width 23 height 12
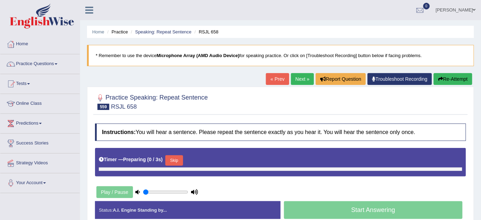
type input "0.75"
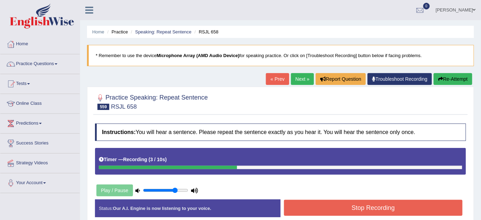
click at [342, 207] on button "Stop Recording" at bounding box center [373, 208] width 178 height 16
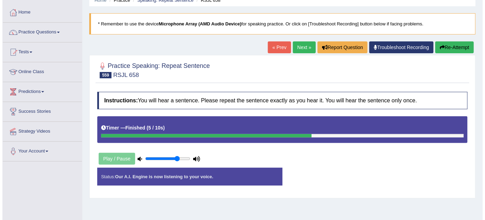
scroll to position [63, 0]
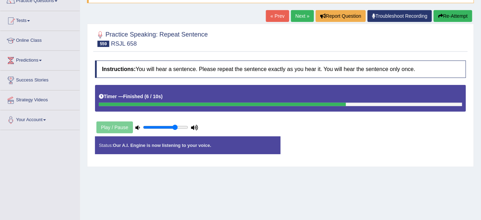
click at [450, 14] on button "Re-Attempt" at bounding box center [452, 16] width 39 height 12
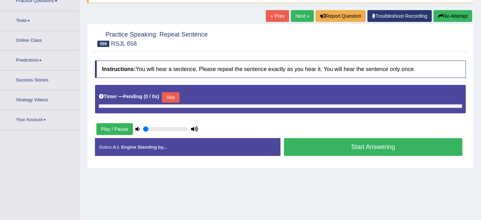
scroll to position [67, 0]
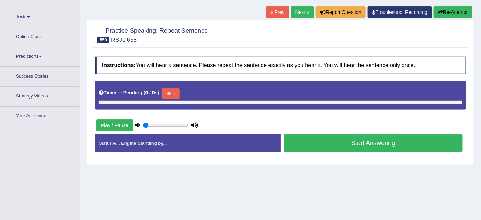
type input "0.75"
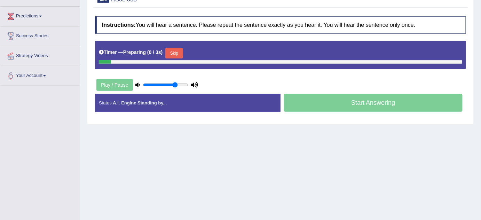
scroll to position [130, 0]
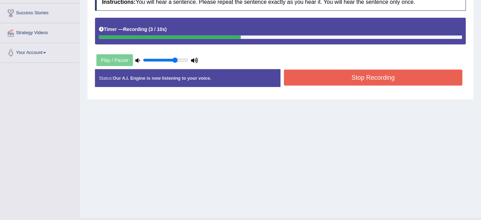
click at [337, 77] on button "Stop Recording" at bounding box center [373, 78] width 178 height 16
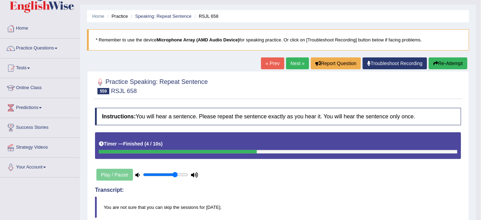
scroll to position [3, 0]
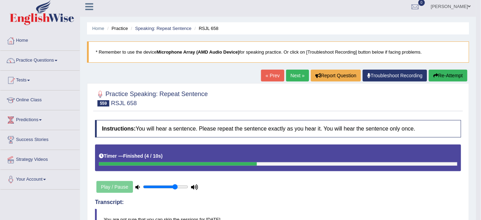
click at [438, 72] on button "Re-Attempt" at bounding box center [447, 76] width 39 height 12
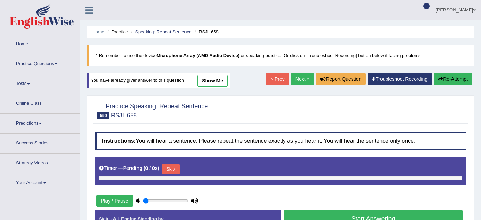
type input "0.75"
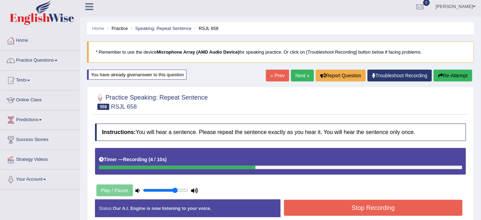
click at [327, 199] on div "Created with Highcharts 7.1.2 Great Too slow Too fast Time Speech pace meter: 0…" at bounding box center [374, 199] width 189 height 0
click at [328, 206] on button "Stop Recording" at bounding box center [373, 208] width 178 height 16
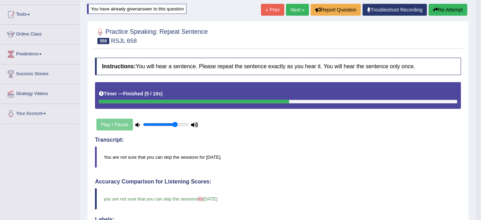
scroll to position [67, 0]
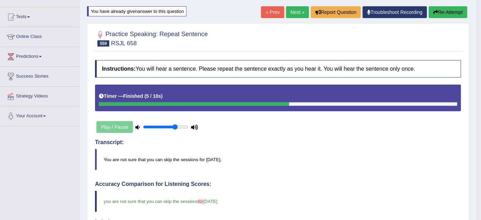
click at [288, 10] on link "Next »" at bounding box center [297, 12] width 23 height 12
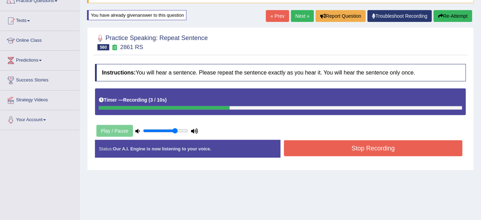
click at [311, 149] on button "Stop Recording" at bounding box center [373, 148] width 178 height 16
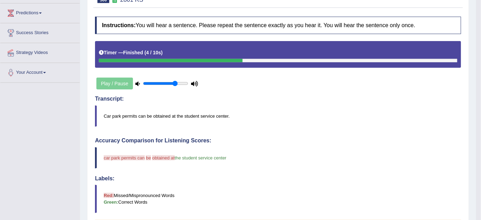
scroll to position [63, 0]
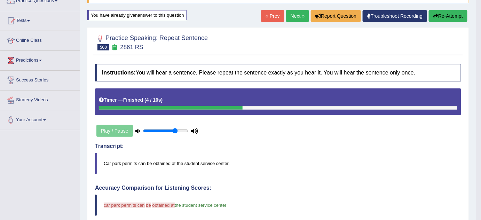
drag, startPoint x: 432, startPoint y: 17, endPoint x: 432, endPoint y: 25, distance: 8.0
click at [432, 18] on button "Re-Attempt" at bounding box center [447, 16] width 39 height 12
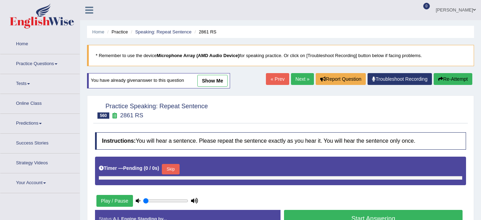
type input "0.75"
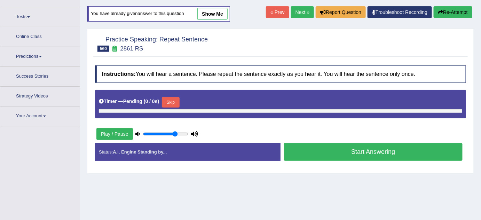
scroll to position [63, 0]
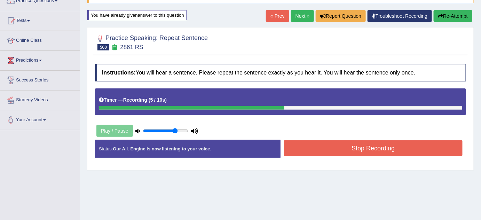
click at [333, 155] on div "Stop Recording" at bounding box center [372, 149] width 185 height 18
click at [332, 155] on button "Stop Recording" at bounding box center [373, 148] width 178 height 16
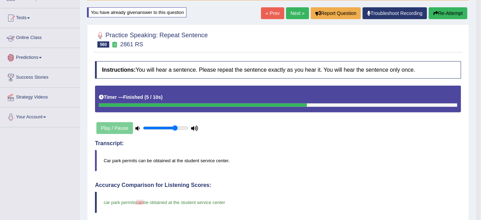
scroll to position [31, 0]
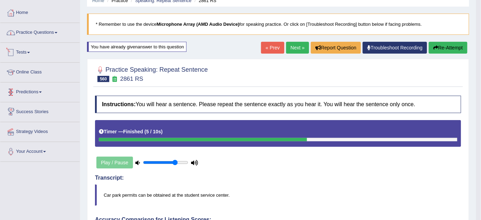
click at [42, 36] on link "Practice Questions" at bounding box center [39, 31] width 79 height 17
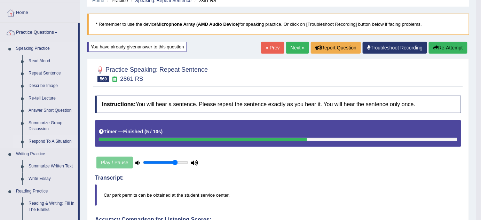
click at [42, 142] on link "Respond To A Situation" at bounding box center [51, 141] width 53 height 13
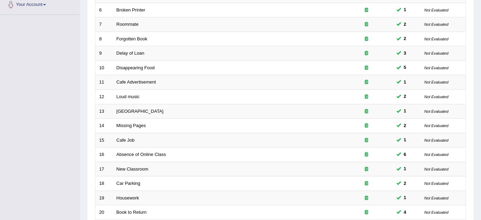
scroll to position [237, 0]
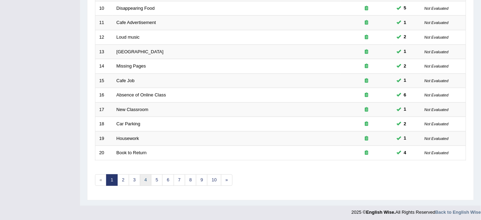
click at [144, 177] on link "4" at bounding box center [145, 179] width 11 height 11
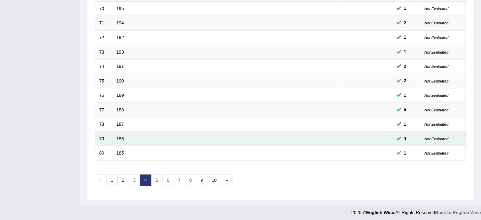
scroll to position [237, 0]
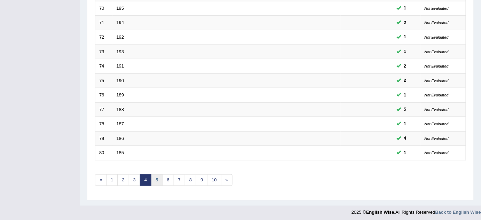
click at [156, 177] on link "5" at bounding box center [156, 179] width 11 height 11
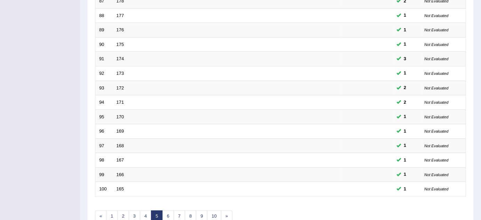
scroll to position [237, 0]
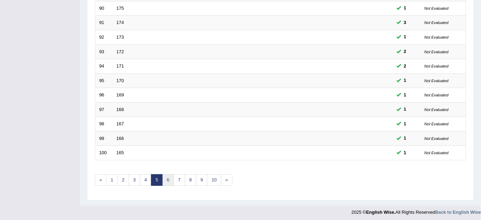
click at [166, 175] on link "6" at bounding box center [167, 179] width 11 height 11
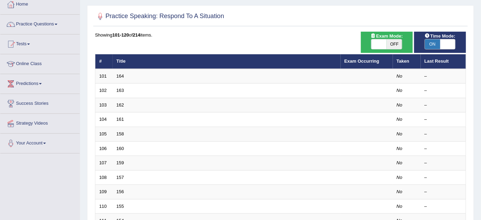
scroll to position [31, 0]
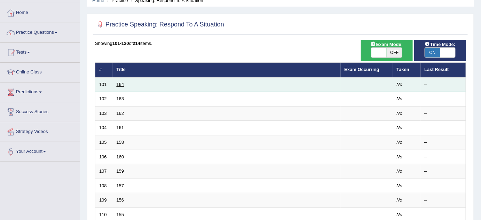
click at [122, 82] on link "164" at bounding box center [120, 84] width 8 height 5
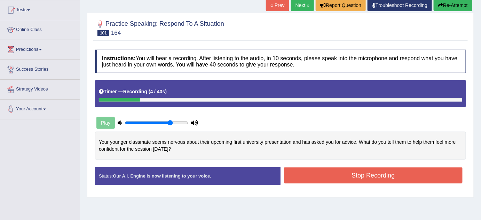
scroll to position [31, 0]
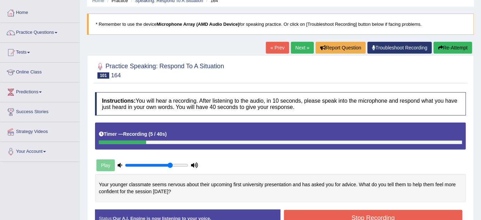
click at [440, 45] on icon "button" at bounding box center [440, 47] width 5 height 5
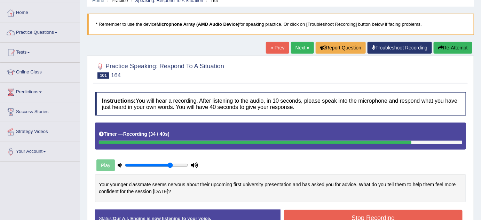
click at [364, 214] on button "Stop Recording" at bounding box center [373, 218] width 178 height 16
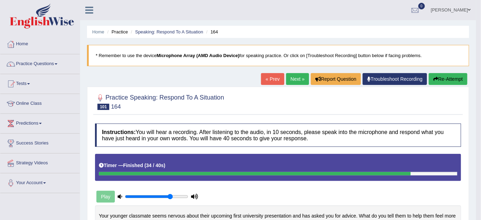
click at [293, 82] on link "Next »" at bounding box center [297, 79] width 23 height 12
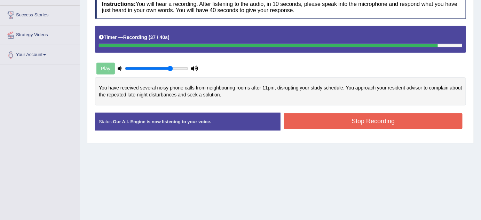
click at [300, 121] on button "Stop Recording" at bounding box center [373, 121] width 178 height 16
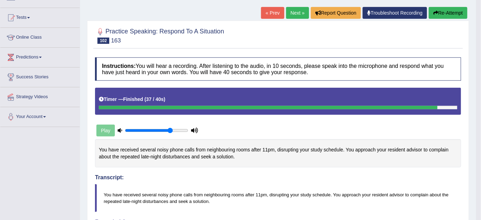
scroll to position [31, 0]
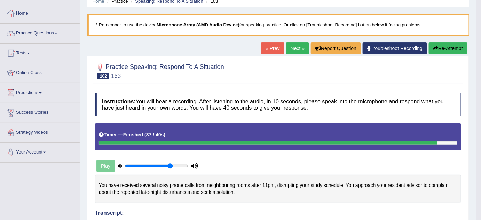
click at [434, 47] on icon "button" at bounding box center [435, 48] width 5 height 5
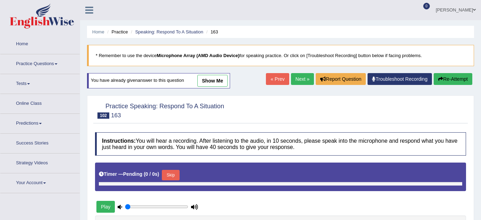
type input "0.75"
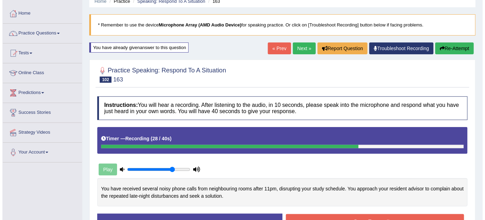
scroll to position [62, 0]
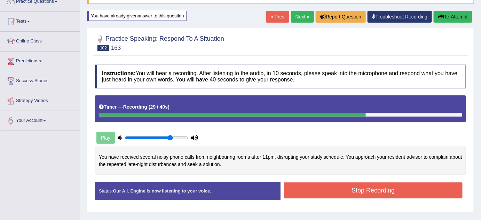
click at [344, 188] on button "Stop Recording" at bounding box center [373, 190] width 178 height 16
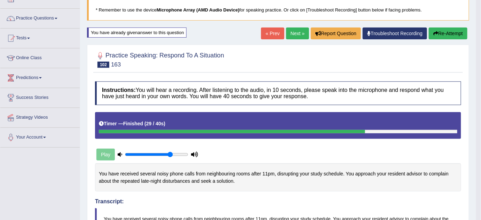
scroll to position [0, 0]
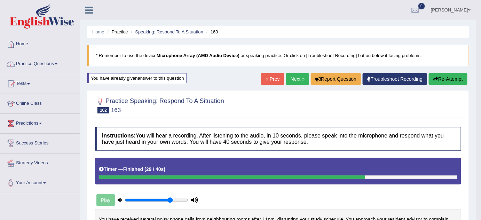
click at [297, 76] on link "Next »" at bounding box center [297, 79] width 23 height 12
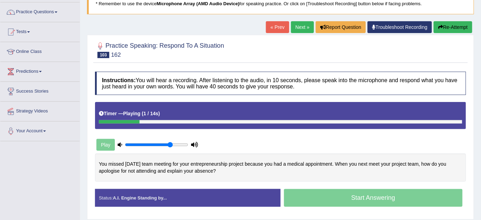
scroll to position [63, 0]
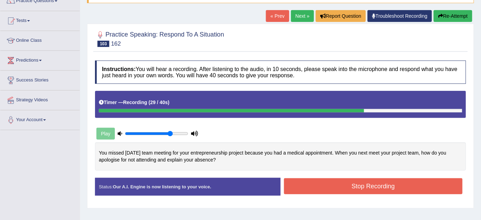
click at [329, 183] on button "Stop Recording" at bounding box center [373, 186] width 178 height 16
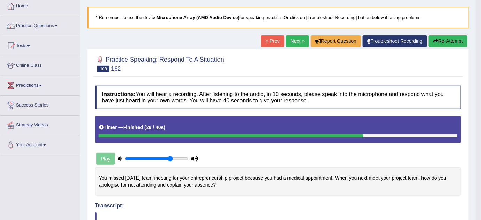
scroll to position [19, 0]
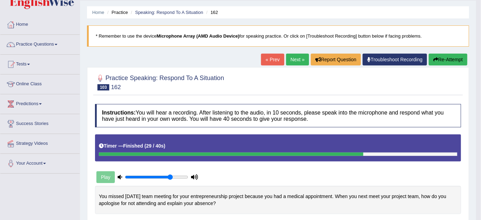
click at [293, 60] on link "Next »" at bounding box center [297, 60] width 23 height 12
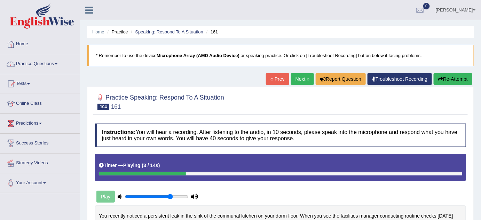
click at [315, 99] on div at bounding box center [280, 101] width 371 height 21
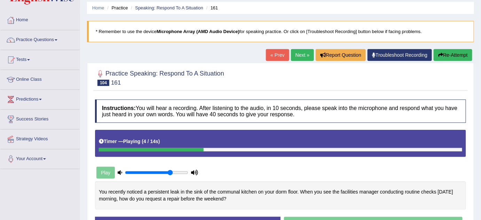
scroll to position [63, 0]
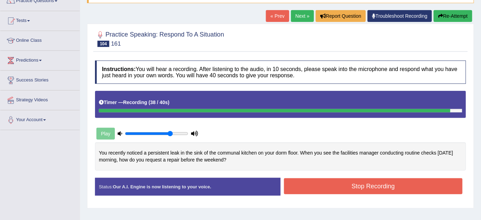
click at [334, 182] on button "Stop Recording" at bounding box center [373, 186] width 178 height 16
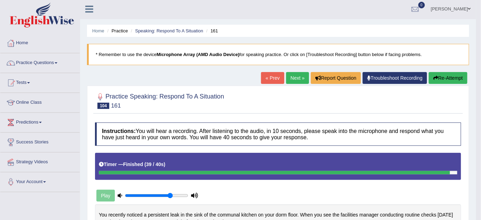
scroll to position [0, 0]
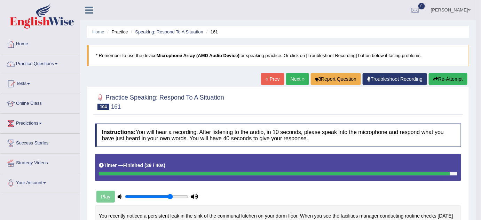
click at [292, 81] on link "Next »" at bounding box center [297, 79] width 23 height 12
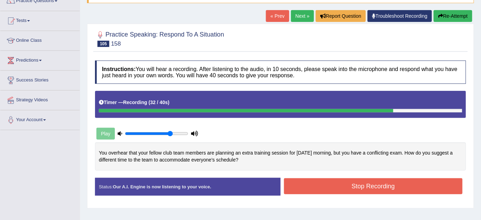
click at [344, 183] on button "Stop Recording" at bounding box center [373, 186] width 178 height 16
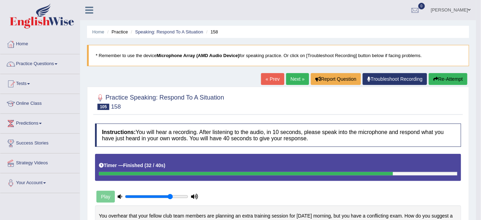
click at [288, 76] on link "Next »" at bounding box center [297, 79] width 23 height 12
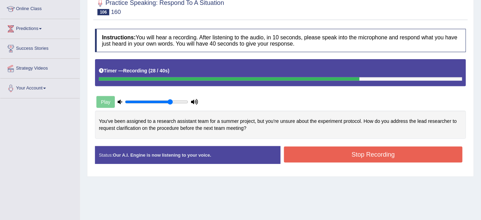
click at [320, 146] on button "Stop Recording" at bounding box center [373, 154] width 178 height 16
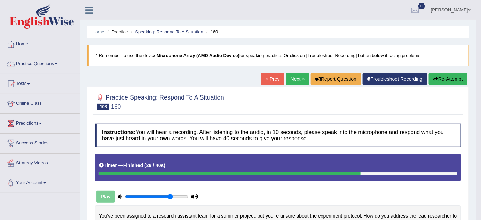
click at [286, 78] on link "Next »" at bounding box center [297, 79] width 23 height 12
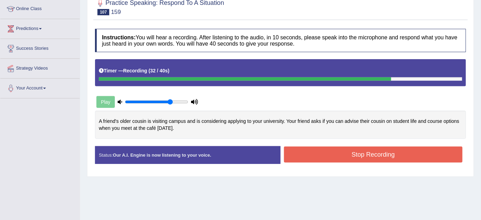
click at [305, 158] on button "Stop Recording" at bounding box center [373, 154] width 178 height 16
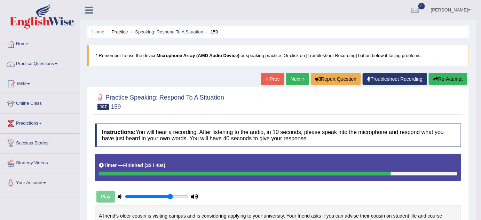
click at [450, 74] on button "Re-Attempt" at bounding box center [447, 79] width 39 height 12
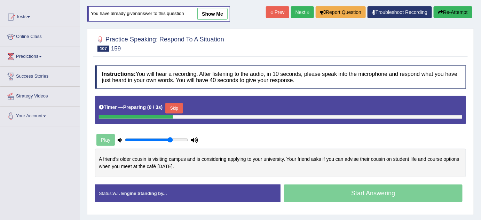
drag, startPoint x: 178, startPoint y: 108, endPoint x: 185, endPoint y: 115, distance: 9.8
click at [177, 108] on button "Skip" at bounding box center [173, 108] width 17 height 10
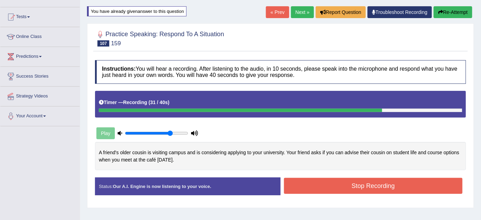
click at [333, 178] on button "Stop Recording" at bounding box center [373, 186] width 178 height 16
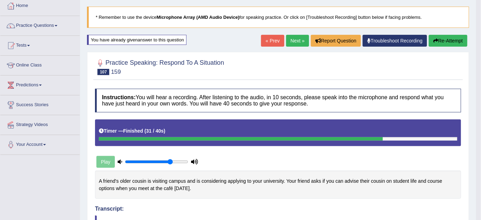
scroll to position [35, 0]
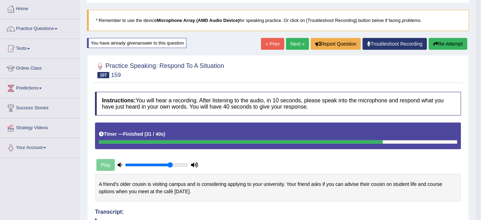
click at [294, 46] on link "Next »" at bounding box center [297, 44] width 23 height 12
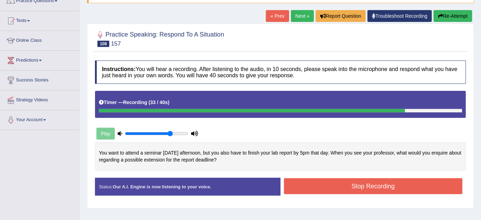
click at [330, 191] on button "Stop Recording" at bounding box center [373, 186] width 178 height 16
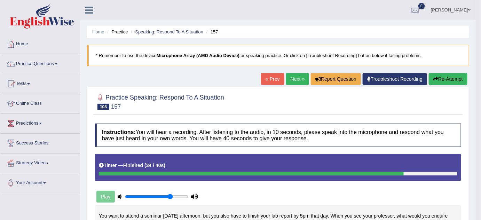
click at [291, 79] on link "Next »" at bounding box center [297, 79] width 23 height 12
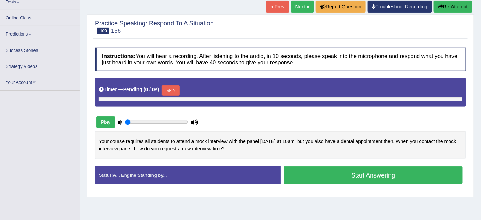
scroll to position [95, 0]
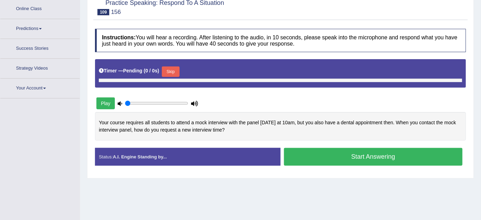
type input "0.75"
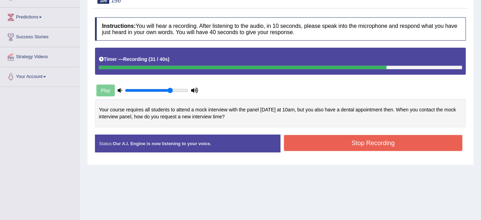
click at [306, 142] on button "Stop Recording" at bounding box center [373, 143] width 178 height 16
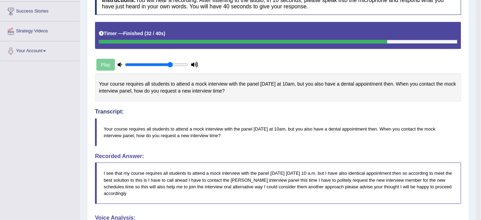
scroll to position [74, 0]
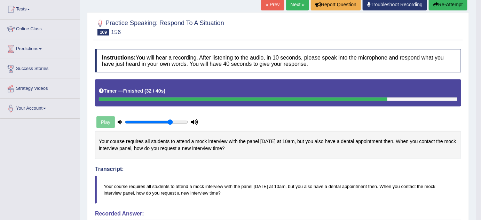
click at [291, 9] on link "Next »" at bounding box center [297, 5] width 23 height 12
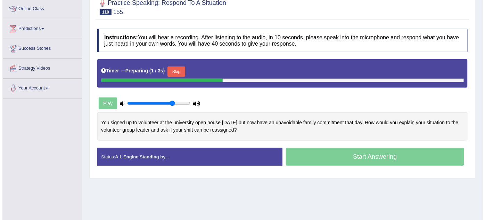
scroll to position [126, 0]
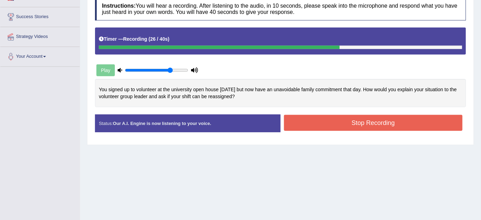
click at [305, 126] on button "Stop Recording" at bounding box center [373, 123] width 178 height 16
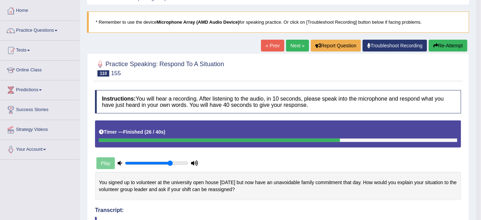
scroll to position [0, 0]
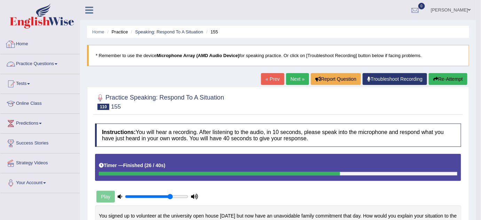
click at [44, 62] on link "Practice Questions" at bounding box center [39, 62] width 79 height 17
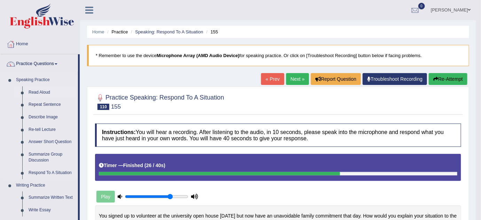
click at [43, 93] on link "Read Aloud" at bounding box center [51, 92] width 53 height 13
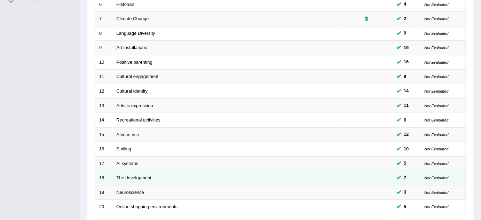
scroll to position [237, 0]
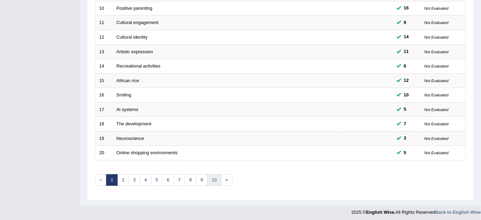
click at [209, 178] on link "10" at bounding box center [214, 179] width 14 height 11
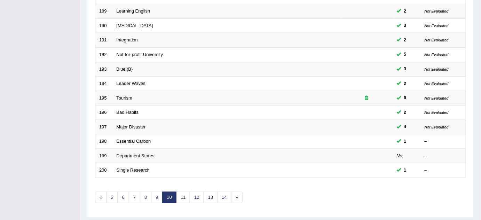
scroll to position [237, 0]
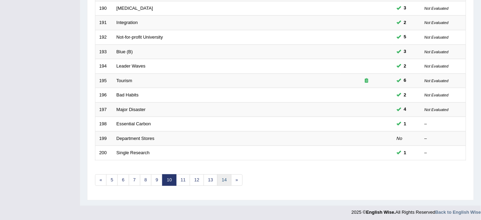
click at [219, 179] on link "14" at bounding box center [224, 179] width 14 height 11
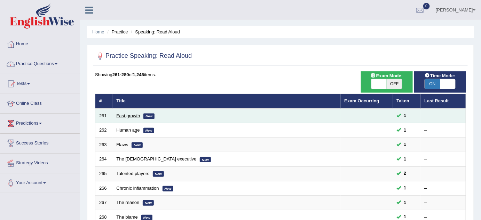
click at [127, 113] on link "Fast growth" at bounding box center [128, 115] width 24 height 5
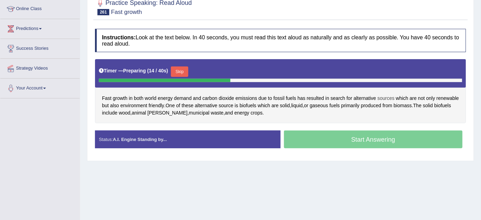
click at [386, 95] on span "sources" at bounding box center [385, 98] width 17 height 7
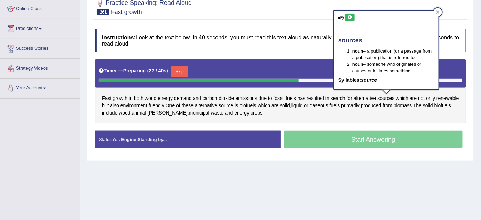
click at [353, 16] on button at bounding box center [349, 18] width 9 height 8
click at [348, 16] on icon at bounding box center [349, 17] width 5 height 4
click at [311, 5] on div at bounding box center [280, 6] width 371 height 21
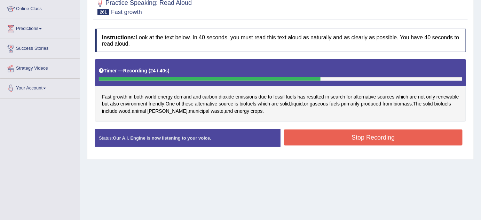
click at [306, 133] on button "Stop Recording" at bounding box center [373, 137] width 178 height 16
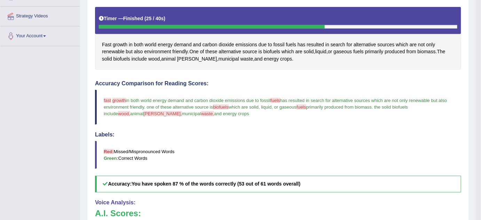
scroll to position [63, 0]
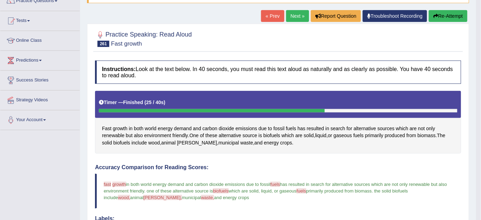
click at [451, 18] on button "Re-Attempt" at bounding box center [447, 16] width 39 height 12
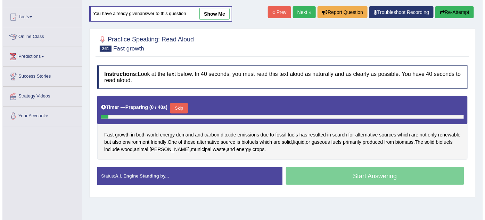
scroll to position [63, 0]
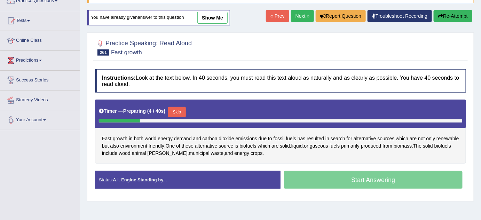
click at [181, 109] on button "Skip" at bounding box center [176, 112] width 17 height 10
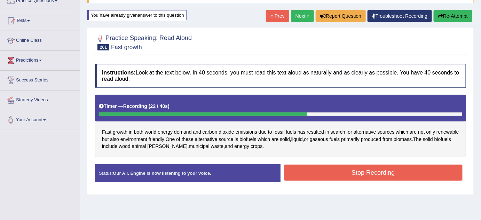
click at [320, 169] on button "Stop Recording" at bounding box center [373, 172] width 178 height 16
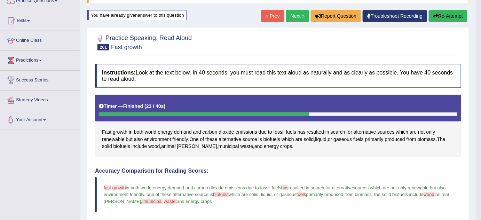
click at [296, 13] on link "Next »" at bounding box center [297, 16] width 23 height 12
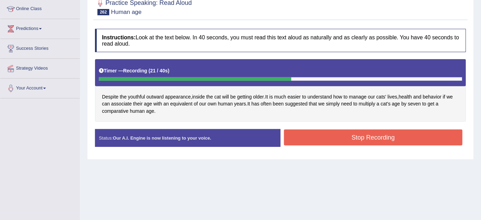
click at [303, 138] on button "Stop Recording" at bounding box center [373, 137] width 178 height 16
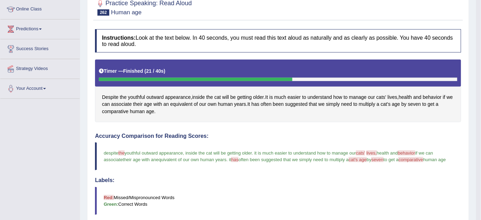
scroll to position [53, 0]
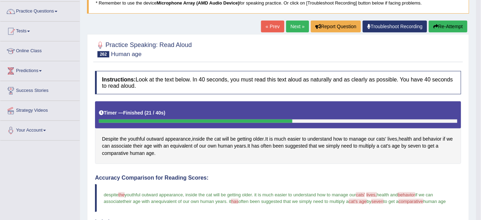
click at [456, 23] on button "Re-Attempt" at bounding box center [447, 27] width 39 height 12
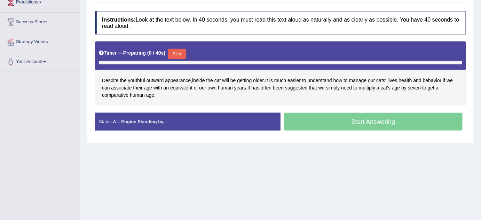
scroll to position [121, 0]
click at [178, 49] on button "Skip" at bounding box center [176, 54] width 17 height 10
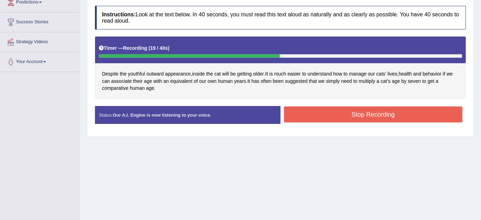
click at [321, 117] on button "Stop Recording" at bounding box center [373, 114] width 178 height 16
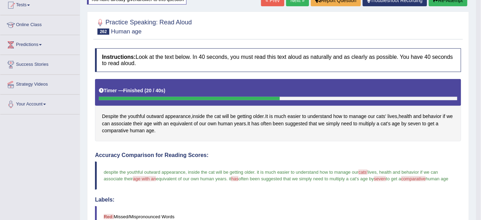
scroll to position [0, 0]
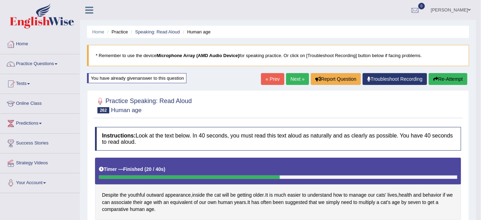
click at [291, 77] on link "Next »" at bounding box center [297, 79] width 23 height 12
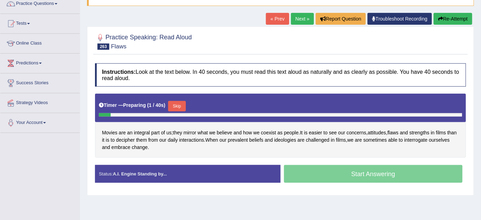
scroll to position [63, 0]
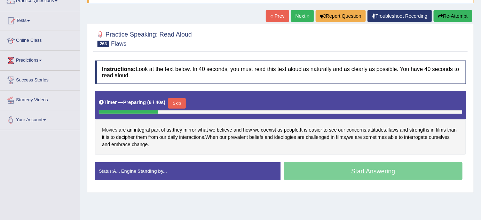
click at [108, 129] on span "Movies" at bounding box center [109, 129] width 15 height 7
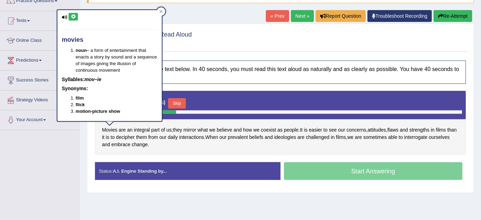
click at [73, 19] on button at bounding box center [73, 17] width 9 height 8
click at [73, 16] on icon at bounding box center [73, 17] width 5 height 4
click at [161, 10] on icon at bounding box center [160, 11] width 3 height 3
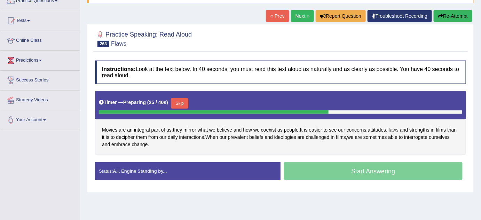
click at [395, 129] on span "flaws" at bounding box center [392, 129] width 11 height 7
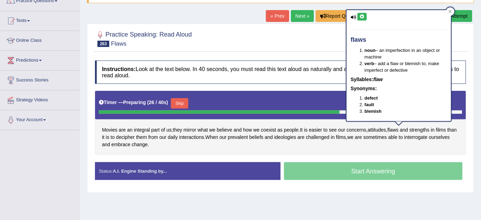
click at [362, 16] on icon at bounding box center [361, 17] width 5 height 4
click at [309, 39] on div at bounding box center [280, 38] width 371 height 21
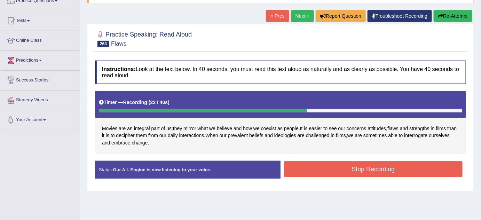
click at [312, 167] on button "Stop Recording" at bounding box center [373, 169] width 178 height 16
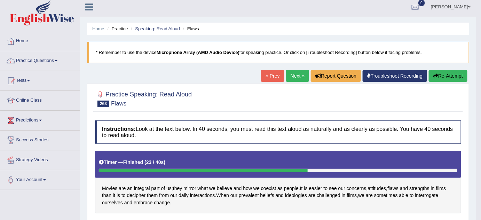
scroll to position [0, 0]
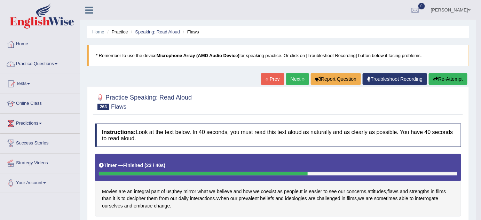
click at [445, 80] on button "Re-Attempt" at bounding box center [447, 79] width 39 height 12
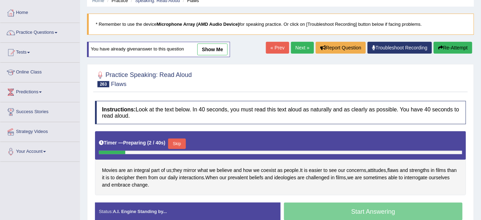
click at [180, 142] on button "Skip" at bounding box center [176, 143] width 17 height 10
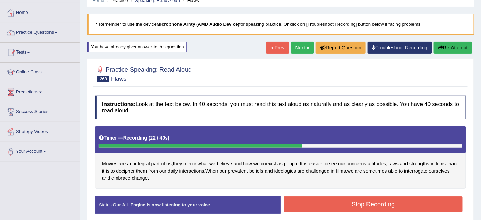
click at [303, 206] on button "Stop Recording" at bounding box center [373, 204] width 178 height 16
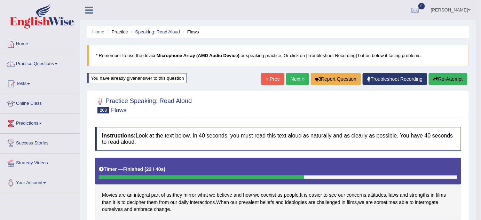
click at [296, 78] on link "Next »" at bounding box center [297, 79] width 23 height 12
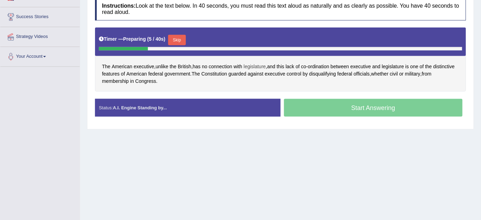
click at [255, 66] on span "legislature" at bounding box center [254, 66] width 22 height 7
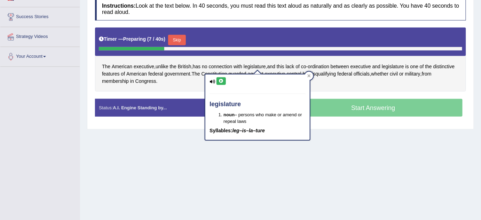
click at [221, 80] on icon at bounding box center [220, 81] width 5 height 4
click at [220, 81] on icon at bounding box center [220, 81] width 5 height 4
click at [383, 80] on div "The American executive , unlike the British , has no connection with legislatur…" at bounding box center [280, 59] width 371 height 64
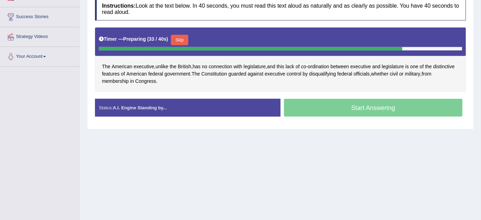
click at [180, 38] on button "Skip" at bounding box center [179, 40] width 17 height 10
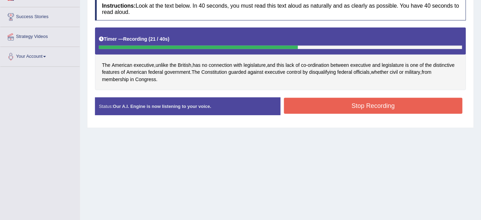
click at [304, 102] on button "Stop Recording" at bounding box center [373, 106] width 178 height 16
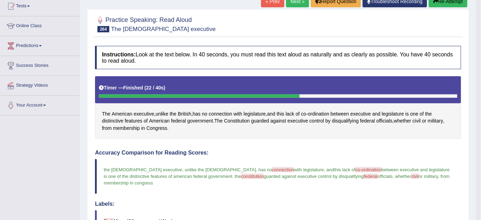
scroll to position [46, 0]
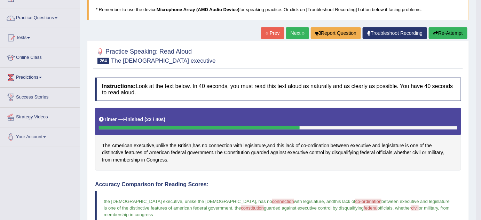
click at [444, 28] on button "Re-Attempt" at bounding box center [447, 33] width 39 height 12
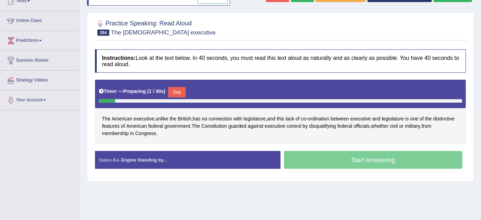
click at [183, 92] on button "Skip" at bounding box center [176, 92] width 17 height 10
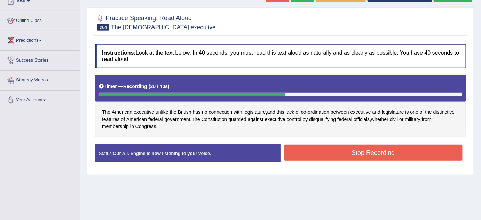
click at [359, 155] on button "Stop Recording" at bounding box center [373, 153] width 178 height 16
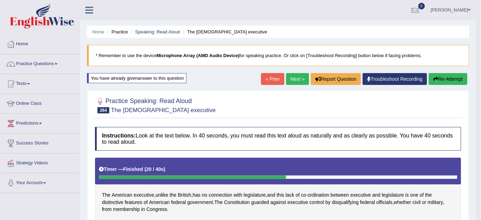
click at [291, 76] on link "Next »" at bounding box center [297, 79] width 23 height 12
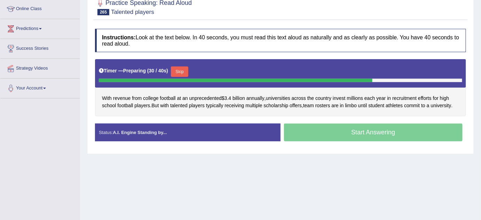
click at [186, 69] on button "Skip" at bounding box center [179, 71] width 17 height 10
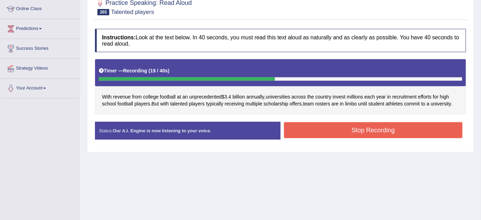
click at [364, 131] on button "Stop Recording" at bounding box center [373, 130] width 178 height 16
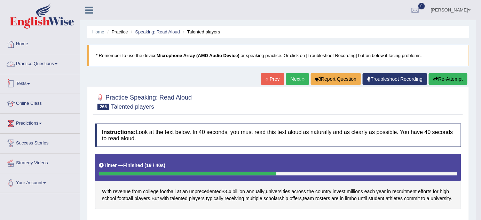
click at [34, 64] on link "Practice Questions" at bounding box center [39, 62] width 79 height 17
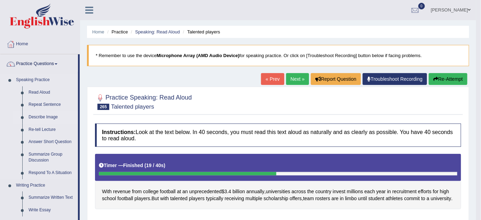
click at [42, 117] on link "Describe Image" at bounding box center [51, 117] width 53 height 13
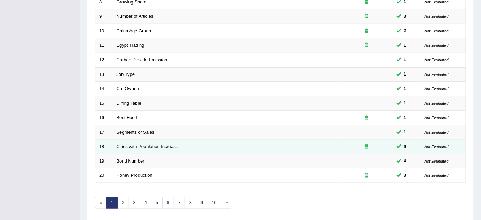
scroll to position [237, 0]
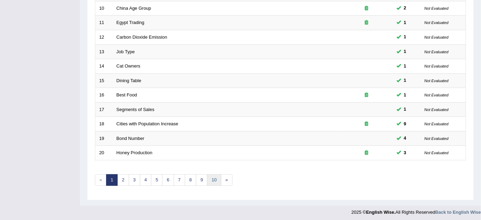
click at [211, 180] on link "10" at bounding box center [214, 179] width 14 height 11
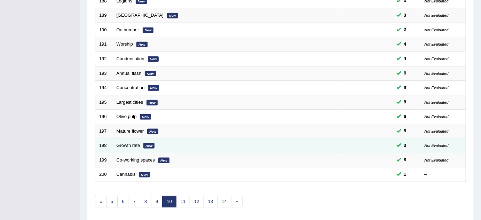
scroll to position [237, 0]
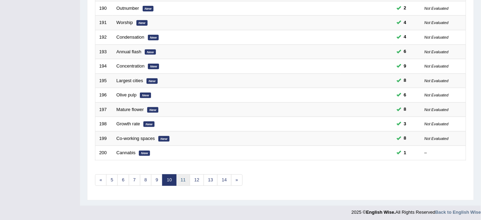
click at [179, 177] on link "11" at bounding box center [183, 179] width 14 height 11
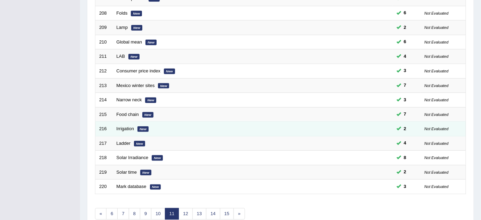
scroll to position [237, 0]
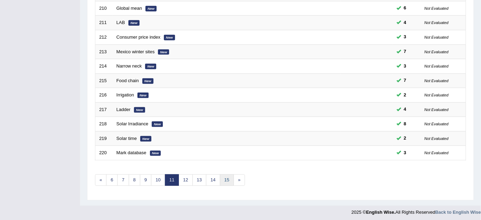
click at [223, 178] on link "15" at bounding box center [227, 179] width 14 height 11
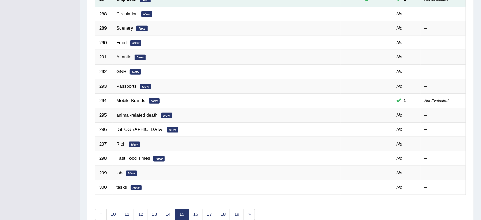
scroll to position [237, 0]
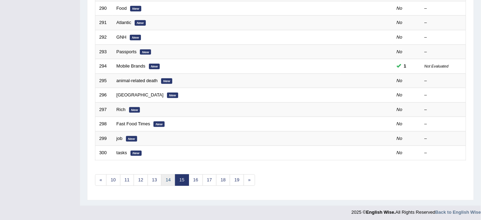
click at [167, 177] on link "14" at bounding box center [168, 179] width 14 height 11
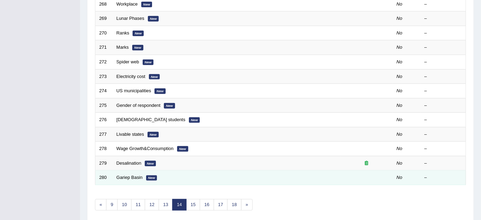
scroll to position [237, 0]
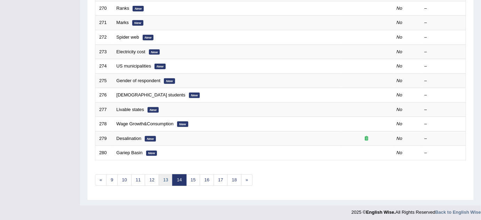
click at [166, 178] on link "13" at bounding box center [166, 179] width 14 height 11
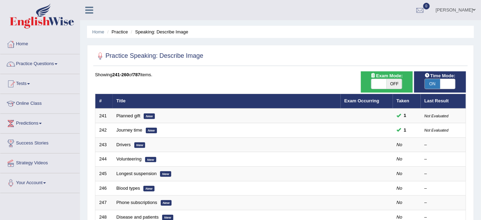
click at [329, 55] on div at bounding box center [280, 56] width 371 height 14
click at [28, 57] on link "Practice Questions" at bounding box center [39, 62] width 79 height 17
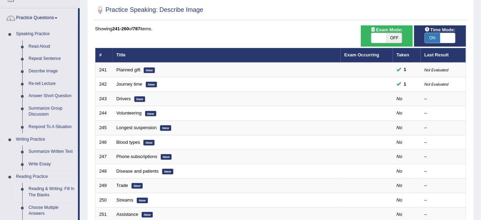
scroll to position [95, 0]
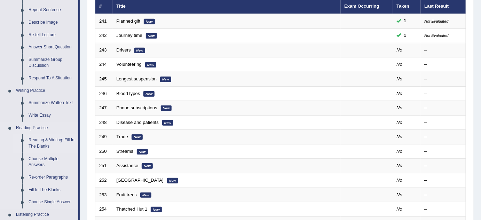
click at [43, 139] on link "Reading & Writing: Fill In The Blanks" at bounding box center [51, 143] width 53 height 18
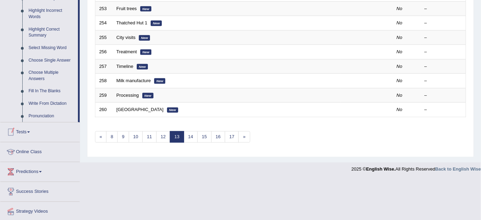
scroll to position [312, 0]
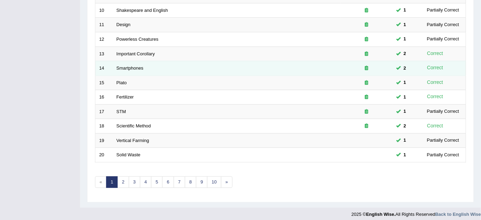
scroll to position [237, 0]
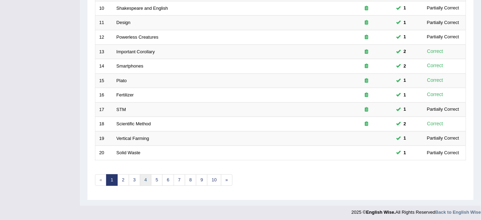
click at [143, 178] on link "4" at bounding box center [145, 179] width 11 height 11
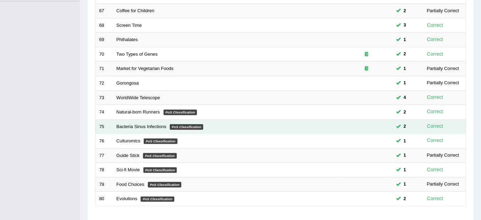
scroll to position [237, 0]
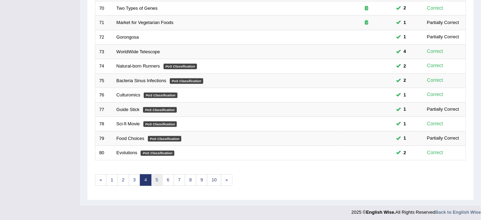
click at [155, 179] on link "5" at bounding box center [156, 179] width 11 height 11
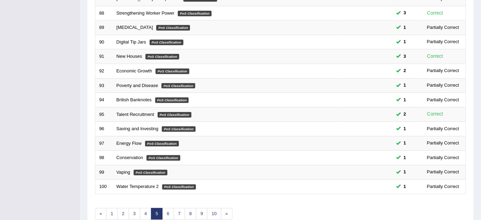
scroll to position [237, 0]
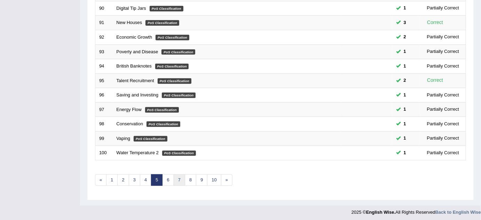
click at [176, 175] on link "7" at bounding box center [179, 179] width 11 height 11
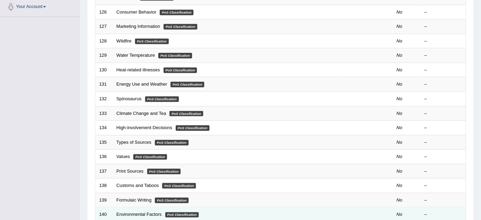
scroll to position [237, 0]
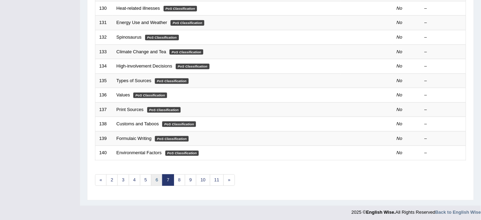
click at [157, 174] on link "6" at bounding box center [156, 179] width 11 height 11
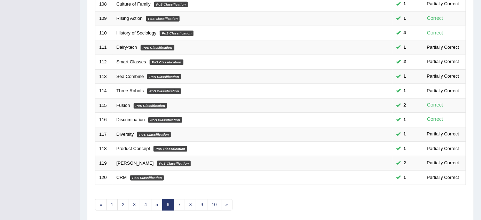
scroll to position [237, 0]
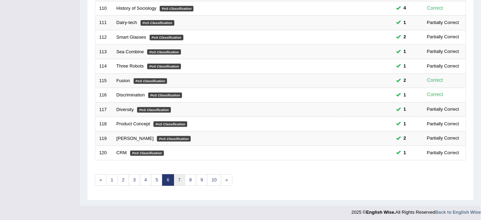
click at [177, 175] on link "7" at bounding box center [179, 179] width 11 height 11
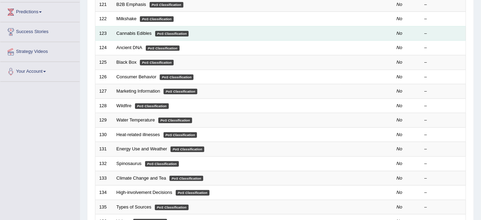
scroll to position [16, 0]
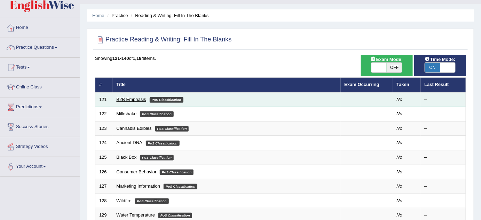
click at [131, 98] on link "B2B Emphasis" at bounding box center [131, 99] width 30 height 5
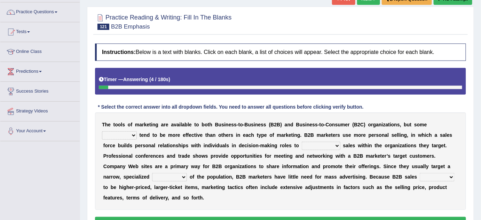
scroll to position [114, 0]
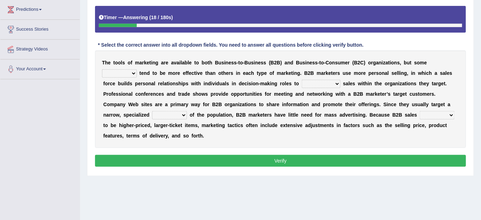
click at [133, 72] on select "tactics tentacles optics ethnics" at bounding box center [119, 73] width 35 height 8
click at [382, 65] on div "T h e t o o l s o f m a r k e t i n g a r e a v a i l a b l e t o b o t h B u s…" at bounding box center [280, 98] width 371 height 97
click at [132, 71] on select "tactics tentacles optics ethnics" at bounding box center [119, 73] width 35 height 8
select select "tactics"
click at [102, 69] on select "tactics tentacles optics ethnics" at bounding box center [119, 73] width 35 height 8
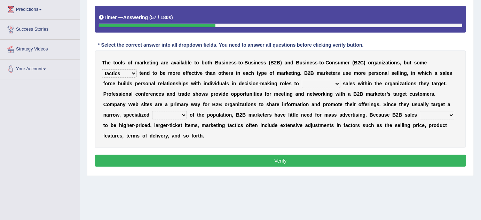
click at [326, 83] on select "overstate disorientate commentate facilitate" at bounding box center [320, 84] width 39 height 8
click at [165, 82] on b "a" at bounding box center [165, 84] width 3 height 6
click at [328, 81] on select "overstate disorientate commentate facilitate" at bounding box center [320, 84] width 39 height 8
select select "facilitate"
click at [301, 80] on select "overstate disorientate commentate facilitate" at bounding box center [320, 84] width 39 height 8
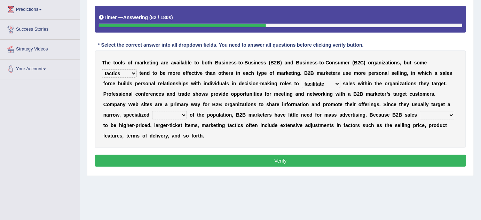
click at [433, 114] on select "tend extend contend pretend" at bounding box center [436, 115] width 35 height 8
select select "tend"
click at [419, 111] on select "tend extend contend pretend" at bounding box center [436, 115] width 35 height 8
click at [186, 112] on select "shiver sliver driver receiver" at bounding box center [169, 115] width 35 height 8
click at [237, 105] on b "n" at bounding box center [236, 105] width 3 height 6
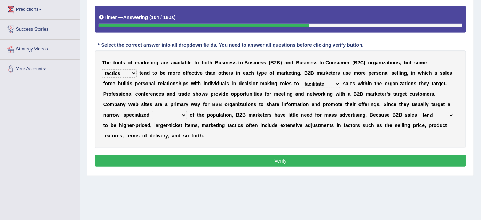
click at [173, 113] on select "shiver sliver driver receiver" at bounding box center [169, 115] width 35 height 8
select select "receiver"
click at [152, 111] on select "shiver sliver driver receiver" at bounding box center [169, 115] width 35 height 8
click at [175, 112] on select "shiver sliver driver receiver" at bounding box center [169, 115] width 35 height 8
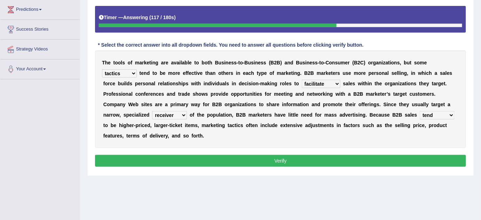
click at [256, 159] on button "Verify" at bounding box center [280, 161] width 371 height 12
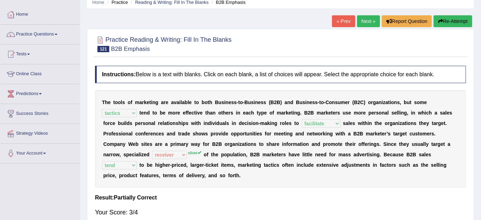
scroll to position [19, 0]
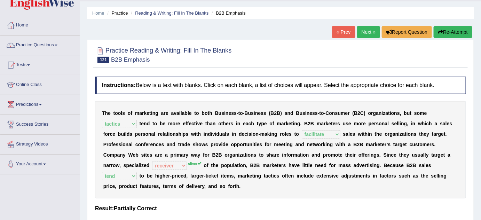
click at [366, 32] on link "Next »" at bounding box center [368, 32] width 23 height 12
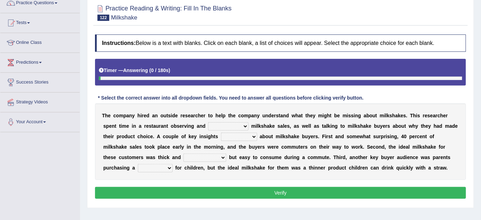
scroll to position [74, 0]
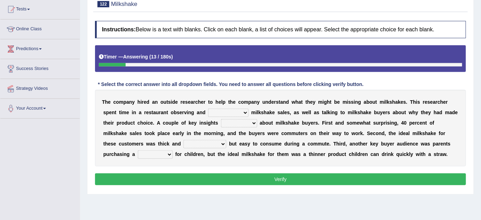
click at [219, 111] on select "documenting augmenting tormenting fermenting" at bounding box center [228, 112] width 40 height 8
select select "fermenting"
click at [208, 108] on select "documenting augmenting tormenting fermenting" at bounding box center [228, 112] width 40 height 8
click at [224, 106] on div "T h e c o m p a n y h i r e d a n o u t s i d e r e s e a r c h e r t o h e l p…" at bounding box center [280, 128] width 371 height 76
click at [223, 111] on select "documenting augmenting tormenting fermenting" at bounding box center [228, 112] width 40 height 8
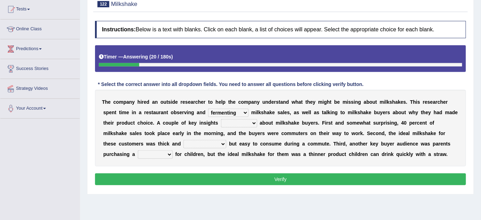
click at [223, 111] on select "documenting augmenting tormenting fermenting" at bounding box center [228, 112] width 40 height 8
click at [239, 121] on select "demerged merged submerged emerged" at bounding box center [239, 123] width 36 height 8
select select "emerged"
click at [221, 119] on select "demerged merged submerged emerged" at bounding box center [239, 123] width 36 height 8
click at [209, 140] on select "consequential torrential substantial residential" at bounding box center [204, 144] width 43 height 8
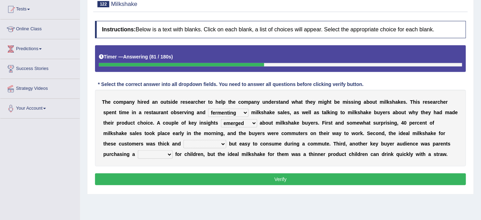
select select "substantial"
click at [183, 140] on select "consequential torrential substantial residential" at bounding box center [204, 144] width 43 height 8
click at [166, 153] on select "pleat treat cleat sweat" at bounding box center [155, 154] width 35 height 8
select select "treat"
click at [138, 150] on select "pleat treat cleat sweat" at bounding box center [155, 154] width 35 height 8
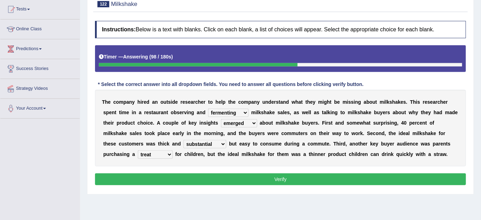
click at [162, 156] on select "pleat treat cleat sweat" at bounding box center [155, 154] width 35 height 8
click at [197, 180] on button "Verify" at bounding box center [280, 179] width 371 height 12
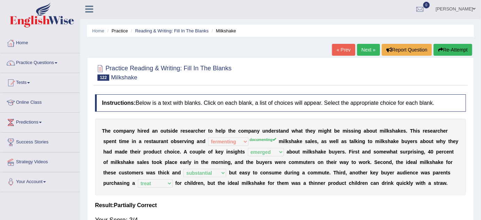
scroll to position [0, 0]
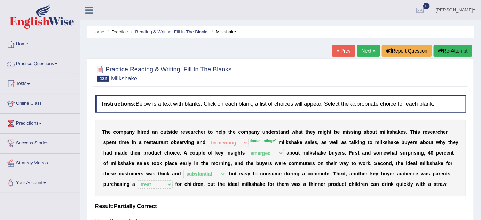
click at [369, 53] on link "Next »" at bounding box center [368, 51] width 23 height 12
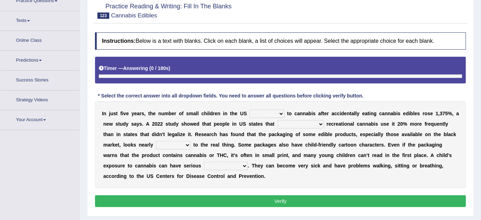
scroll to position [67, 0]
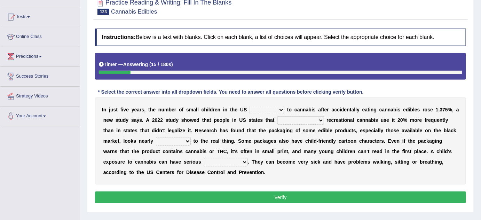
click at [267, 107] on select "appended rejected grounded exposed" at bounding box center [266, 110] width 35 height 8
select select "rejected"
click at [249, 106] on select "appended rejected grounded exposed" at bounding box center [266, 110] width 35 height 8
click at [283, 122] on select "vandalized commercialized legalized privatized" at bounding box center [300, 120] width 47 height 8
select select "commercialized"
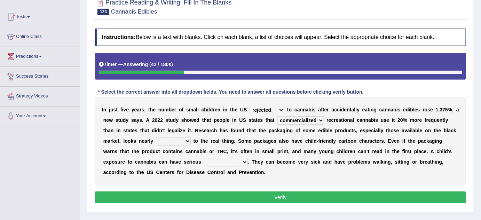
click at [277, 116] on select "vandalized commercialized legalized privatized" at bounding box center [300, 120] width 47 height 8
click at [276, 106] on select "appended rejected grounded exposed" at bounding box center [266, 110] width 35 height 8
click at [276, 108] on select "appended rejected grounded exposed" at bounding box center [266, 110] width 35 height 8
select select "appended"
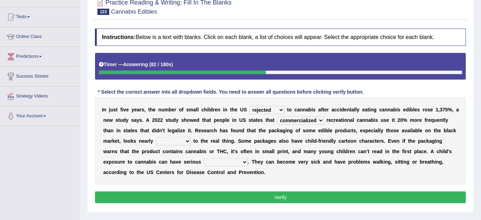
click at [249, 106] on select "appended rejected grounded exposed" at bounding box center [266, 110] width 35 height 8
click at [174, 142] on select "critical nautical identical statistical" at bounding box center [173, 141] width 35 height 8
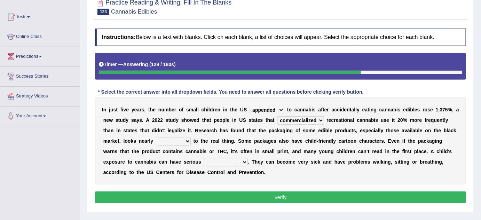
click at [175, 140] on select "critical nautical identical statistical" at bounding box center [173, 141] width 35 height 8
click at [204, 181] on div "I n j u s t f i v e y e a r s , t h e n u m b e r o f s m a l l c h i l d r e n…" at bounding box center [280, 140] width 371 height 87
click at [178, 140] on select "critical nautical identical statistical" at bounding box center [173, 141] width 35 height 8
click at [156, 137] on select "critical nautical identical statistical" at bounding box center [173, 141] width 35 height 8
click at [168, 138] on select "critical nautical identical statistical" at bounding box center [173, 141] width 35 height 8
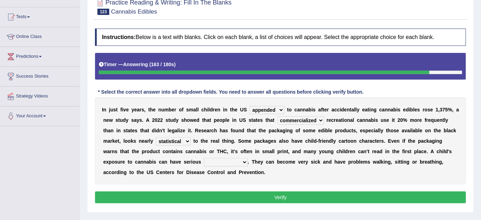
click at [156, 137] on select "critical nautical identical statistical" at bounding box center [173, 141] width 35 height 8
drag, startPoint x: 180, startPoint y: 134, endPoint x: 179, endPoint y: 138, distance: 3.6
click at [179, 134] on div "I n j u s t f i v e y e a r s , t h e n u m b e r o f s m a l l c h i l d r e n…" at bounding box center [280, 140] width 371 height 87
click at [178, 139] on select "critical nautical identical statistical" at bounding box center [173, 141] width 35 height 8
select select "identical"
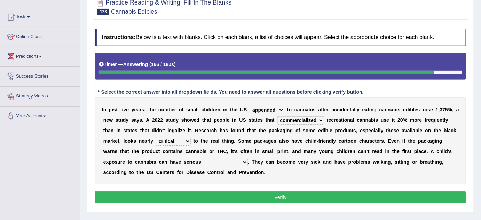
click at [156, 137] on select "critical nautical identical statistical" at bounding box center [173, 141] width 35 height 8
click at [217, 160] on select "absences presences violations consequences" at bounding box center [226, 162] width 44 height 8
click at [204, 158] on select "absences presences violations consequences" at bounding box center [226, 162] width 44 height 8
click at [204, 160] on select "absences presences violations consequences" at bounding box center [226, 162] width 44 height 8
select select "consequences"
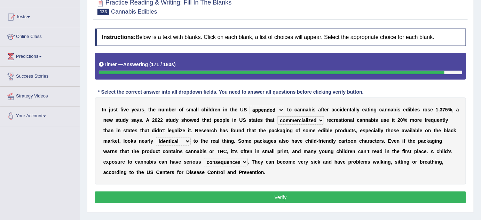
click at [204, 158] on select "absences presences violations consequences" at bounding box center [226, 162] width 44 height 8
click at [204, 159] on select "absences presences violations consequences" at bounding box center [226, 162] width 44 height 8
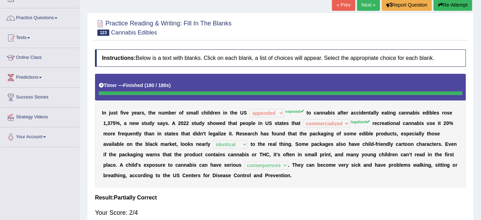
scroll to position [35, 0]
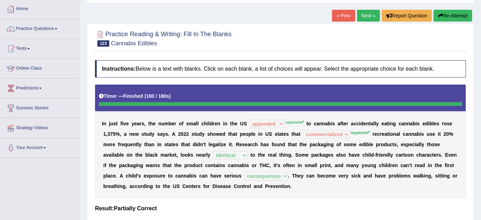
click at [447, 18] on button "Re-Attempt" at bounding box center [452, 16] width 39 height 12
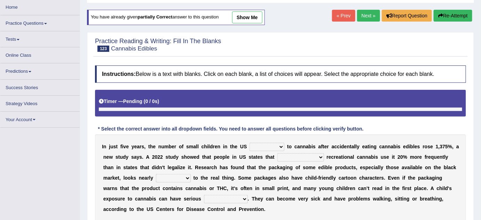
click at [280, 148] on select "appended rejected grounded exposed" at bounding box center [266, 147] width 35 height 8
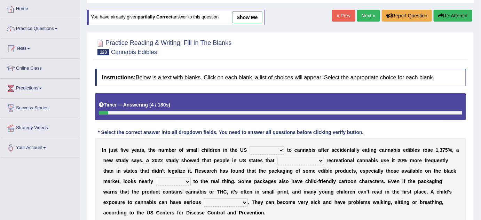
click at [273, 150] on select "appended rejected grounded exposed" at bounding box center [266, 150] width 35 height 8
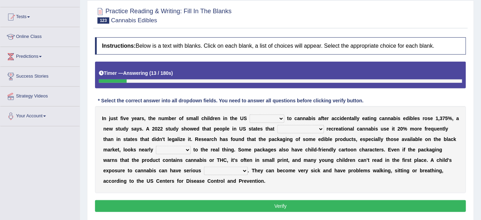
click at [264, 118] on select "appended rejected grounded exposed" at bounding box center [266, 118] width 35 height 8
select select "exposed"
click at [249, 114] on select "appended rejected grounded exposed" at bounding box center [266, 118] width 35 height 8
click at [260, 115] on select "appended rejected grounded exposed" at bounding box center [266, 118] width 35 height 8
click at [303, 127] on select "vandalized commercialized legalized privatized" at bounding box center [300, 129] width 47 height 8
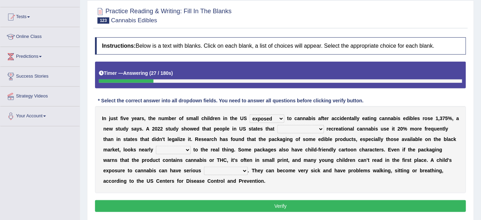
click at [303, 127] on select "vandalized commercialized legalized privatized" at bounding box center [300, 129] width 47 height 8
select select "privatized"
click at [277, 125] on select "vandalized commercialized legalized privatized" at bounding box center [300, 129] width 47 height 8
click at [184, 147] on select "critical nautical identical statistical" at bounding box center [173, 150] width 35 height 8
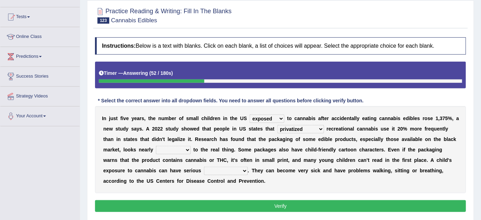
click at [220, 150] on b at bounding box center [220, 150] width 3 height 6
click at [162, 150] on select "critical nautical identical statistical" at bounding box center [173, 150] width 35 height 8
select select "identical"
click at [156, 146] on select "critical nautical identical statistical" at bounding box center [173, 150] width 35 height 8
click at [204, 168] on select "absences presences violations consequences" at bounding box center [226, 171] width 44 height 8
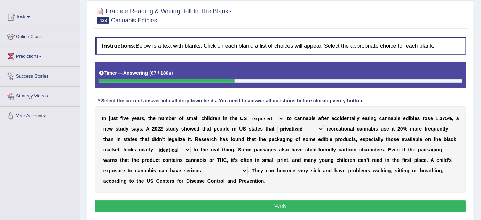
select select "consequences"
click at [204, 167] on select "absences presences violations consequences" at bounding box center [226, 171] width 44 height 8
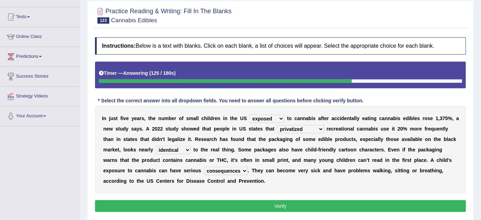
click at [259, 204] on button "Verify" at bounding box center [280, 206] width 371 height 12
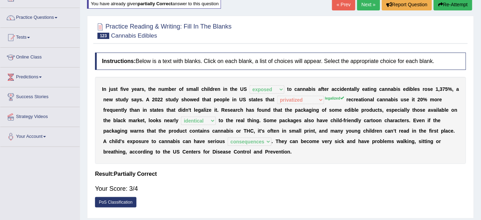
scroll to position [35, 0]
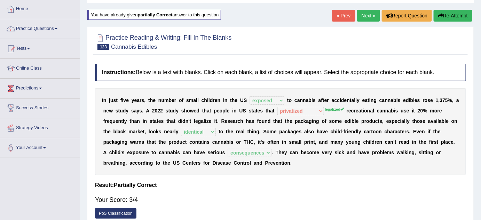
click at [363, 17] on link "Next »" at bounding box center [368, 16] width 23 height 12
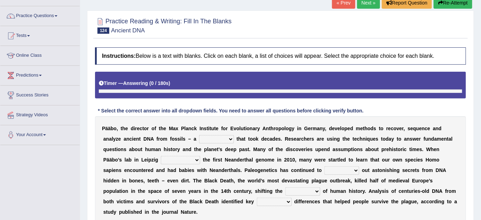
scroll to position [63, 0]
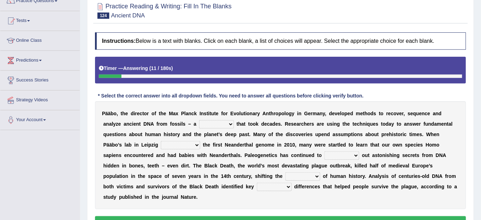
click at [219, 124] on select "feast feat feature faint" at bounding box center [216, 124] width 35 height 8
select select "feature"
click at [199, 120] on select "feast feat feature faint" at bounding box center [216, 124] width 35 height 8
click at [192, 144] on select "sympathized sequenced disturbed regulated" at bounding box center [180, 145] width 39 height 8
click at [376, 137] on div "P ä ä b o , t h e d i r e c t o r o f t h e M a x P l a n c k I n s t i t u t e…" at bounding box center [280, 155] width 371 height 108
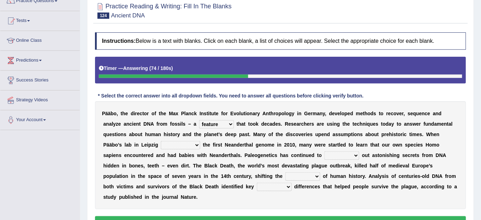
click at [181, 144] on select "sympathized sequenced disturbed regulated" at bounding box center [180, 145] width 39 height 8
click at [354, 152] on select "lease tease grease release" at bounding box center [341, 155] width 35 height 8
select select "grease"
click at [324, 151] on select "lease tease grease release" at bounding box center [341, 155] width 35 height 8
click at [317, 175] on select "geek course contour discourse" at bounding box center [302, 176] width 35 height 8
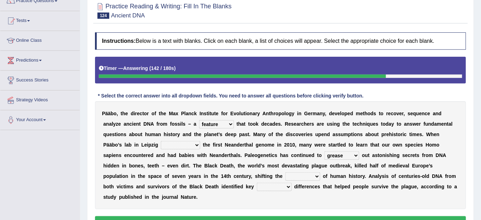
click at [229, 177] on b "h" at bounding box center [229, 176] width 3 height 6
click at [315, 173] on select "geek course contour discourse" at bounding box center [302, 176] width 35 height 8
select select "course"
click at [285, 172] on select "geek course contour discourse" at bounding box center [302, 176] width 35 height 8
click at [288, 183] on select "physical social genetic mental" at bounding box center [274, 187] width 35 height 8
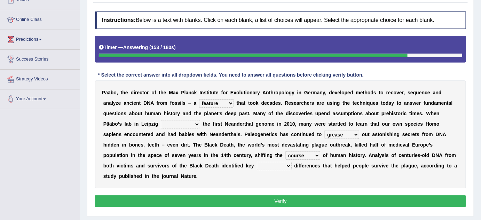
scroll to position [95, 0]
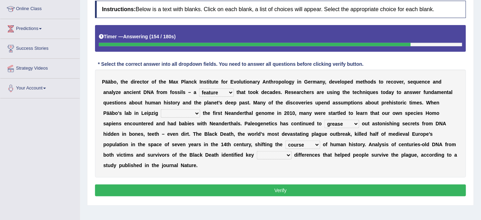
click at [288, 154] on select "physical social genetic mental" at bounding box center [274, 155] width 35 height 8
click at [384, 149] on div "P ä ä b o , t h e d i r e c t o r o f t h e M a x P l a n c k I n s t i t u t e…" at bounding box center [280, 124] width 371 height 108
click at [272, 155] on select "physical social genetic mental" at bounding box center [274, 155] width 35 height 8
select select "genetic"
click at [257, 151] on select "physical social genetic mental" at bounding box center [274, 155] width 35 height 8
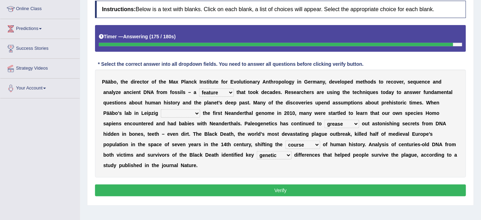
click at [271, 153] on select "physical social genetic mental" at bounding box center [274, 155] width 35 height 8
click at [194, 109] on select "sympathized sequenced disturbed regulated" at bounding box center [180, 113] width 39 height 8
select select "sympathized"
click at [161, 109] on select "sympathized sequenced disturbed regulated" at bounding box center [180, 113] width 39 height 8
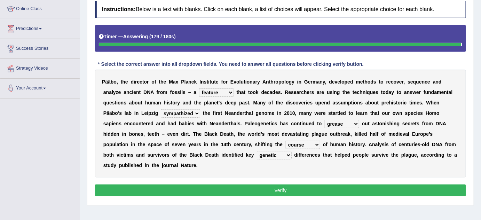
click at [188, 111] on select "sympathized sequenced disturbed regulated" at bounding box center [180, 113] width 39 height 8
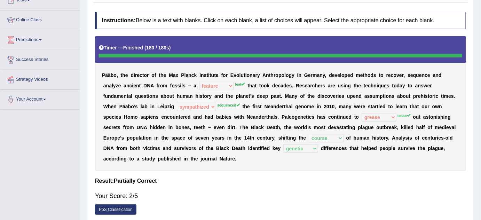
scroll to position [82, 0]
